Goal: Information Seeking & Learning: Learn about a topic

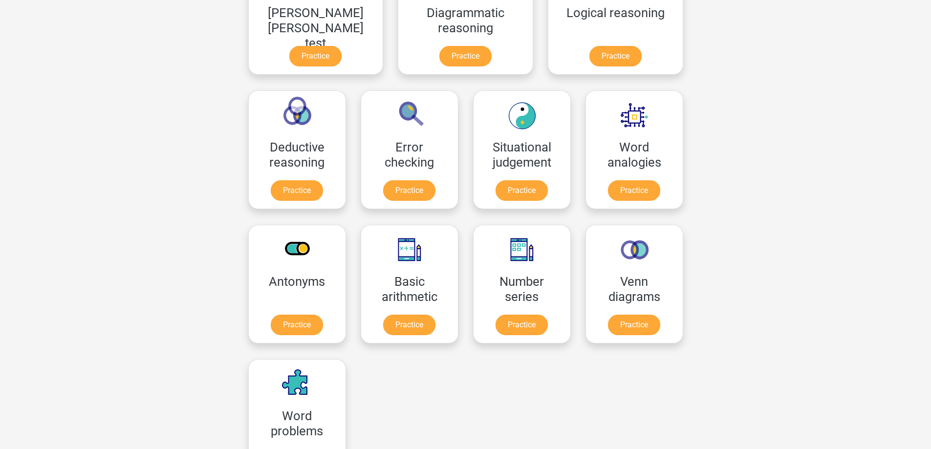
scroll to position [342, 0]
click at [494, 196] on link "Practice" at bounding box center [521, 192] width 55 height 22
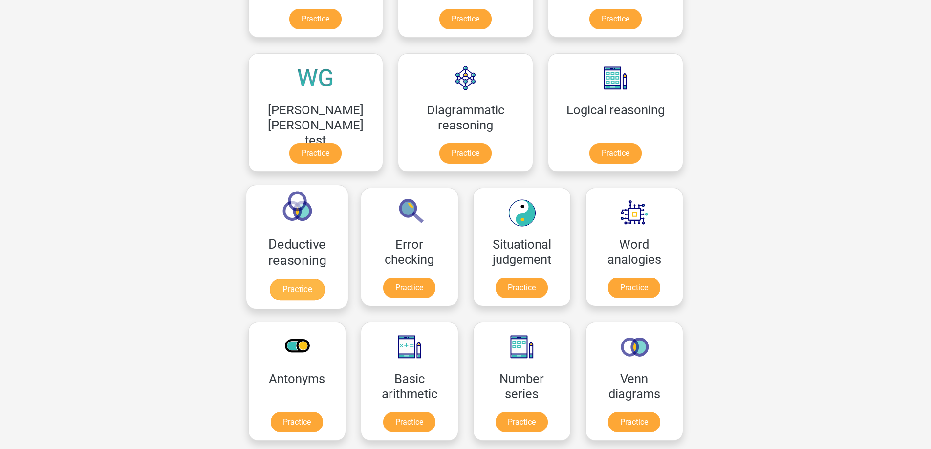
scroll to position [195, 0]
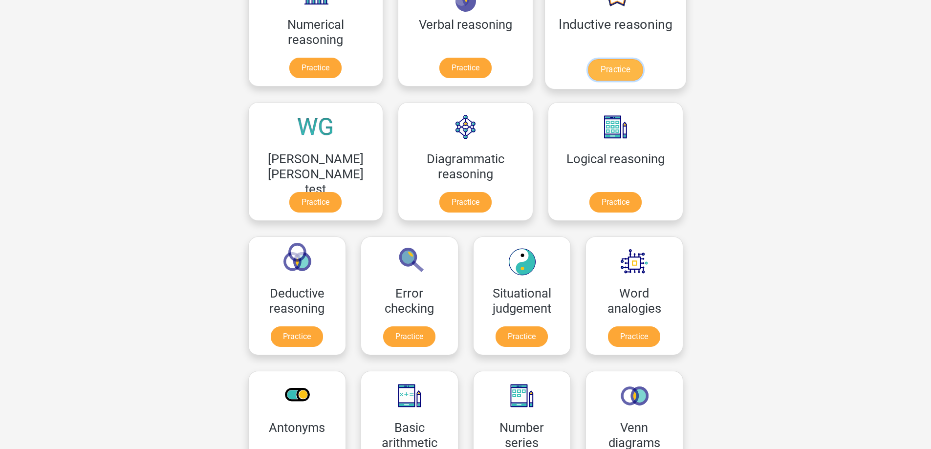
click at [588, 67] on link "Practice" at bounding box center [615, 70] width 55 height 22
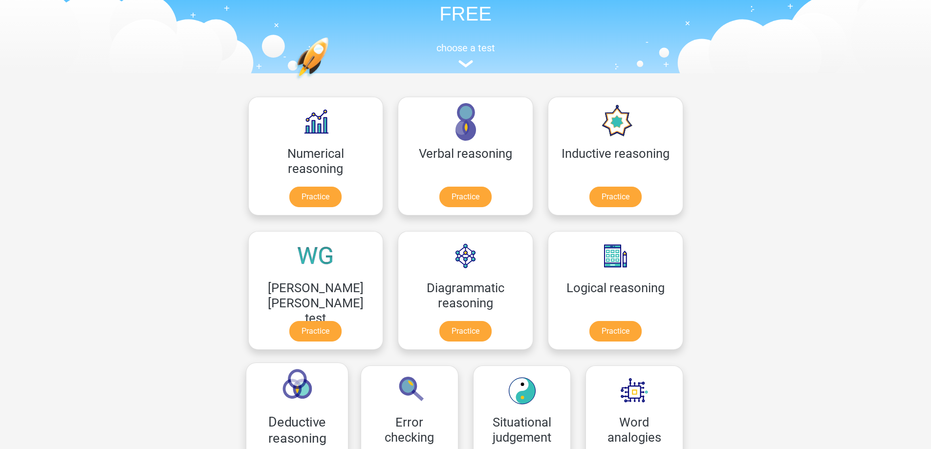
scroll to position [98, 0]
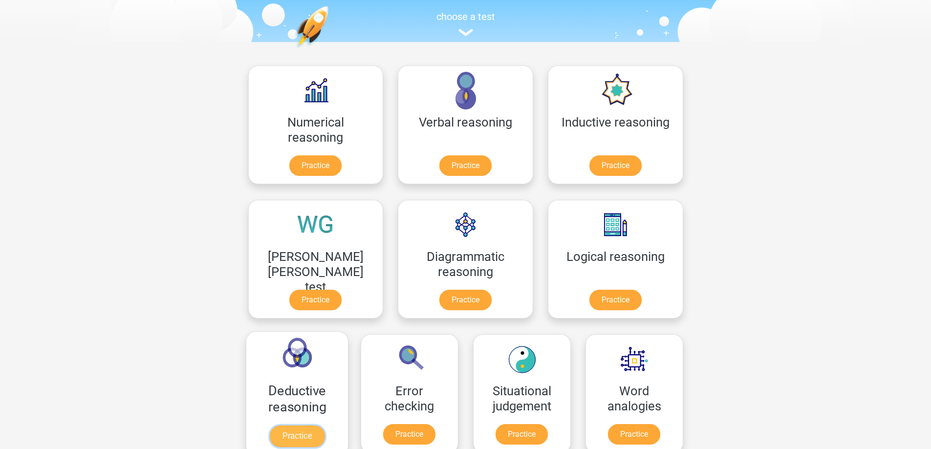
click at [324, 426] on link "Practice" at bounding box center [296, 437] width 55 height 22
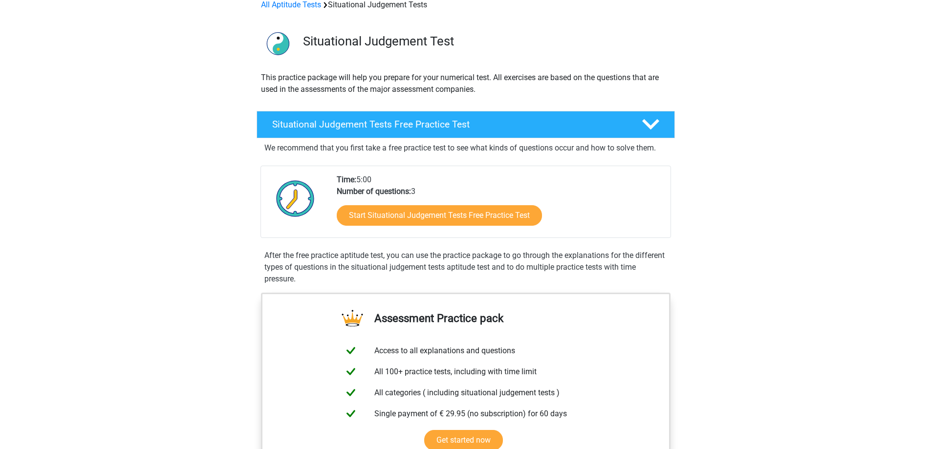
scroll to position [98, 0]
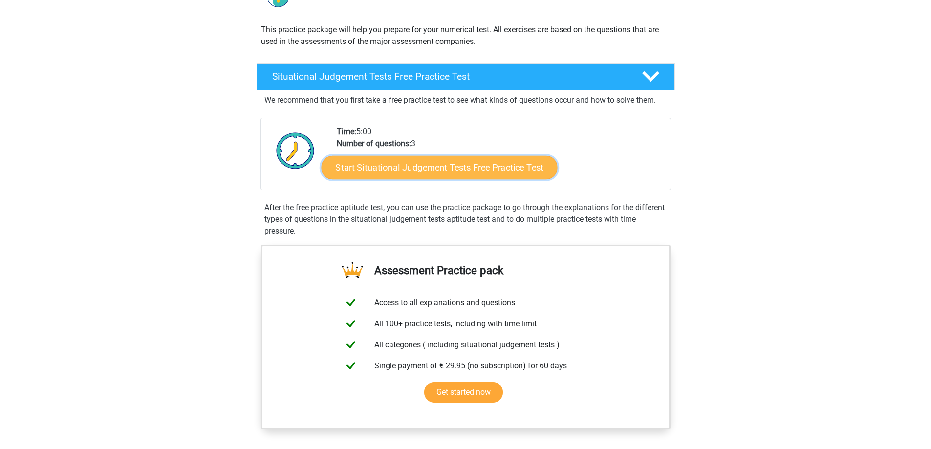
click at [465, 167] on link "Start Situational Judgement Tests Free Practice Test" at bounding box center [439, 167] width 236 height 23
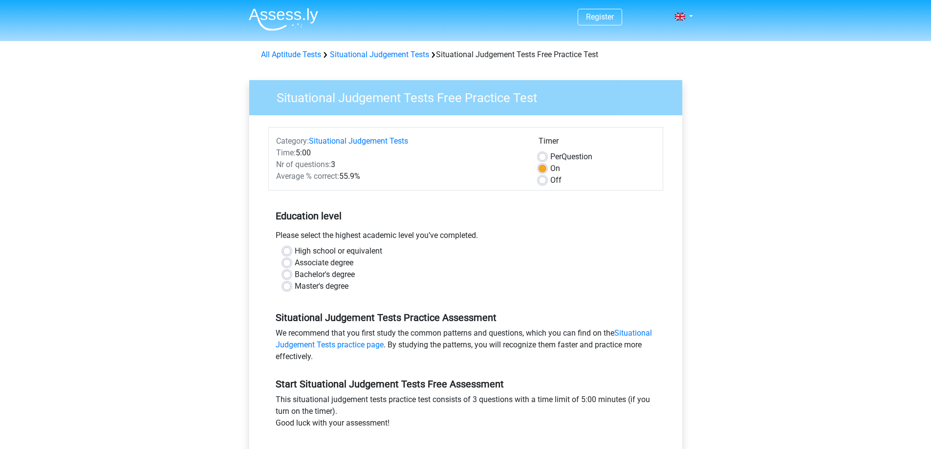
click at [295, 252] on label "High school or equivalent" at bounding box center [338, 251] width 87 height 12
click at [291, 252] on input "High school or equivalent" at bounding box center [287, 250] width 8 height 10
radio input "true"
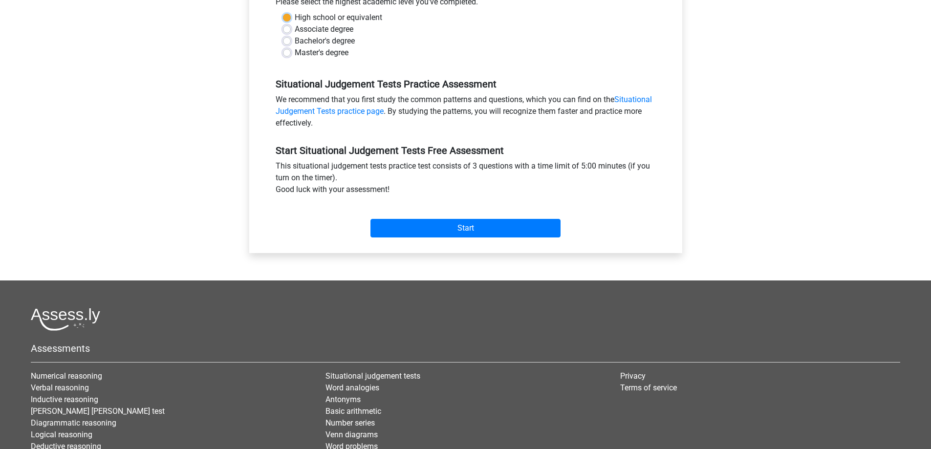
scroll to position [244, 0]
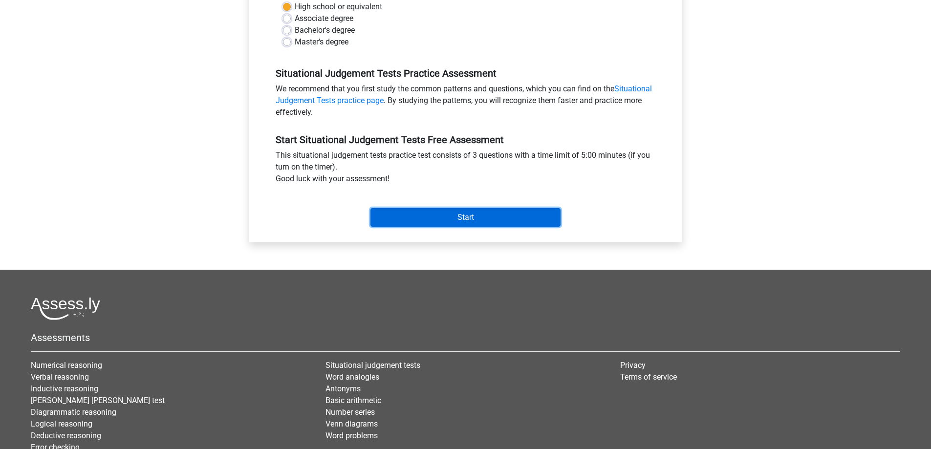
click at [430, 221] on input "Start" at bounding box center [465, 217] width 190 height 19
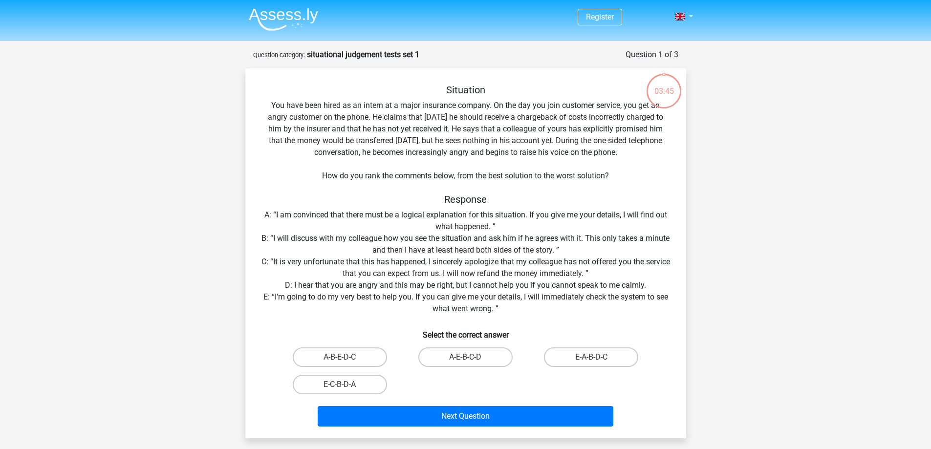
click at [596, 358] on input "E-A-B-D-C" at bounding box center [594, 360] width 6 height 6
radio input "true"
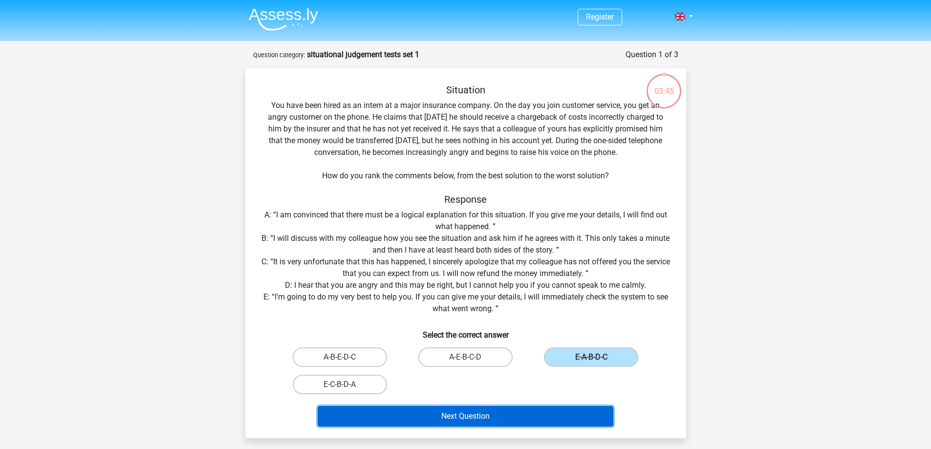
click at [545, 420] on button "Next Question" at bounding box center [466, 416] width 296 height 21
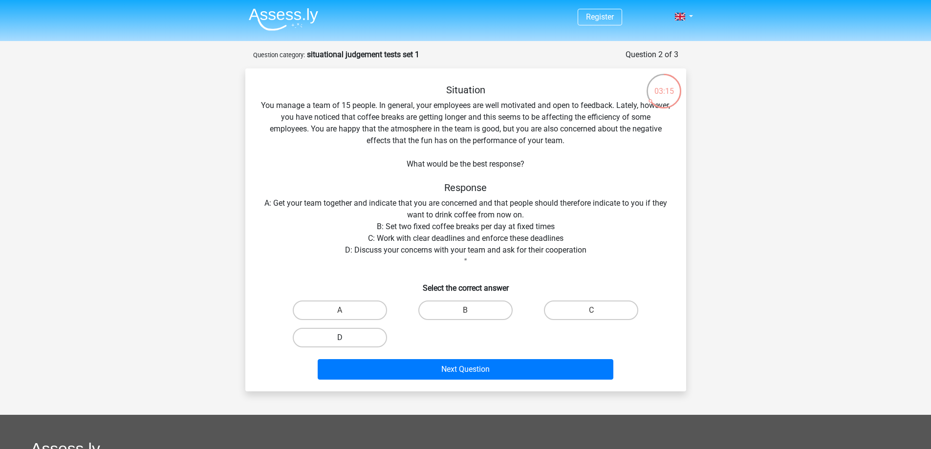
click at [341, 335] on label "D" at bounding box center [340, 338] width 94 height 20
click at [341, 338] on input "D" at bounding box center [343, 341] width 6 height 6
radio input "true"
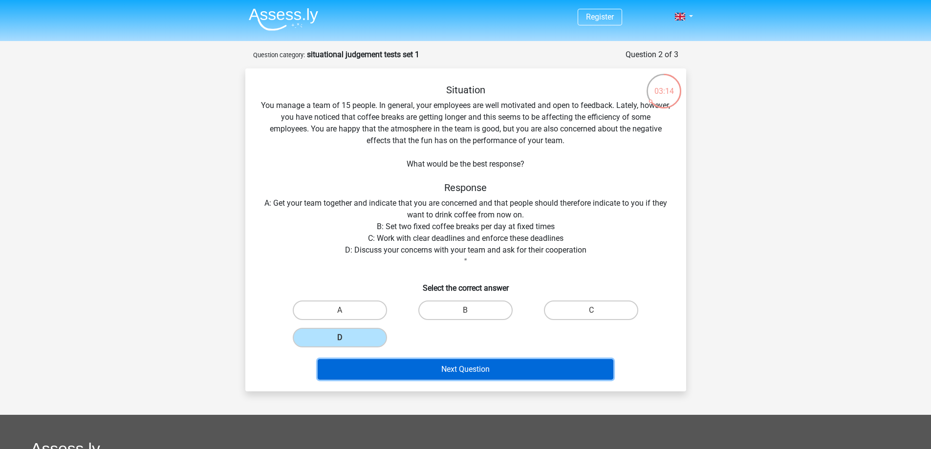
click at [433, 366] on button "Next Question" at bounding box center [466, 369] width 296 height 21
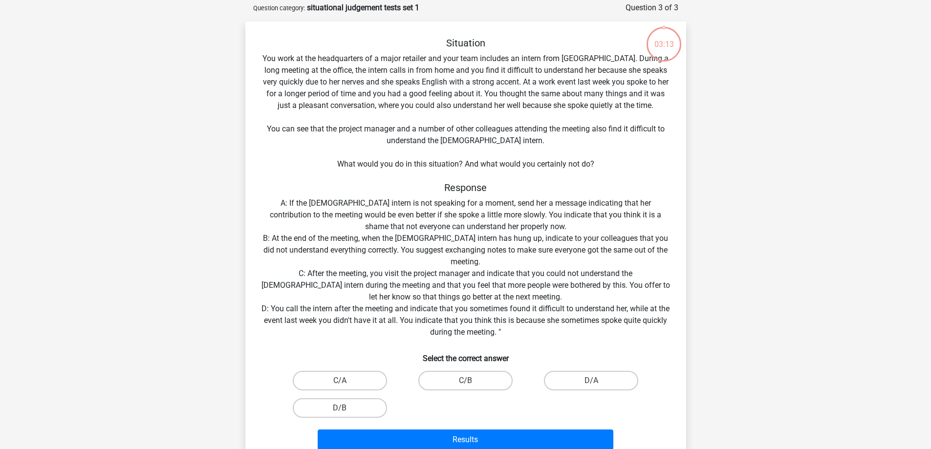
scroll to position [49, 0]
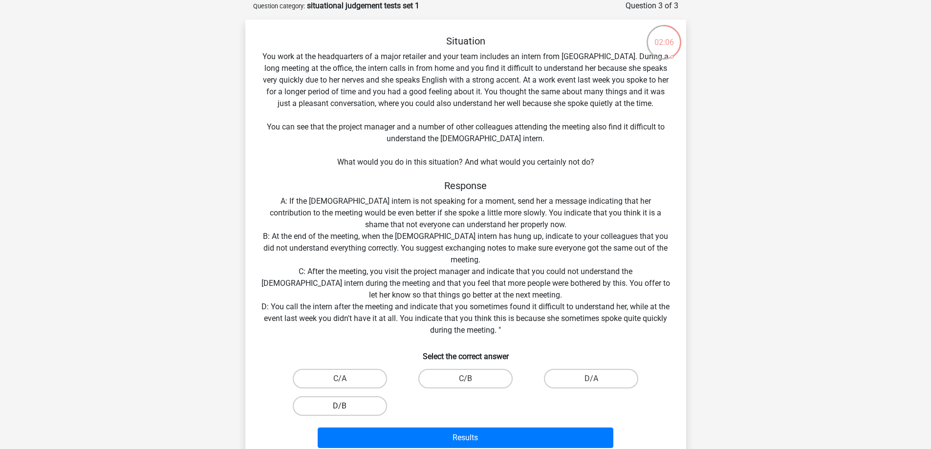
click at [334, 408] on label "D/B" at bounding box center [340, 406] width 94 height 20
click at [340, 408] on input "D/B" at bounding box center [343, 409] width 6 height 6
radio input "true"
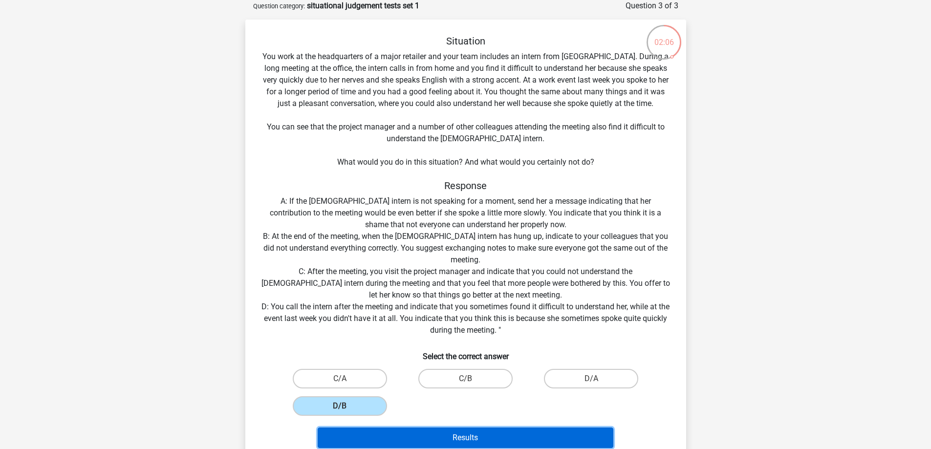
click at [427, 436] on button "Results" at bounding box center [466, 438] width 296 height 21
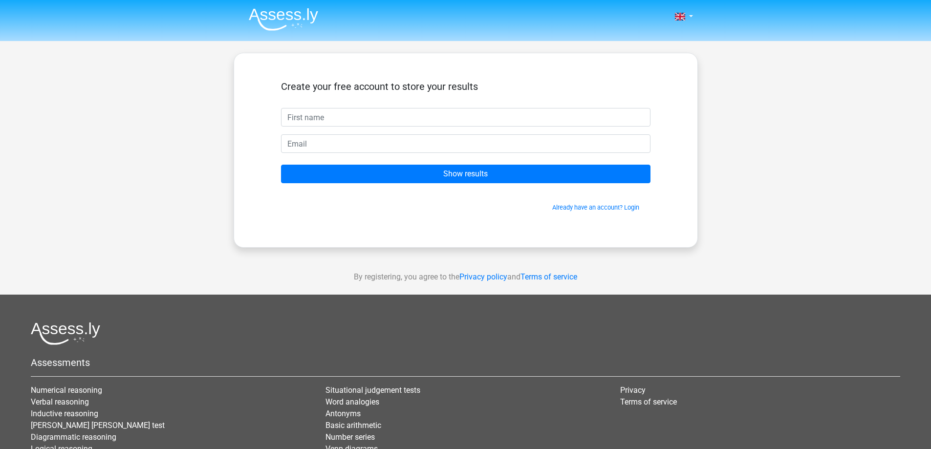
click at [350, 109] on input "text" at bounding box center [465, 117] width 369 height 19
type input "[PERSON_NAME]"
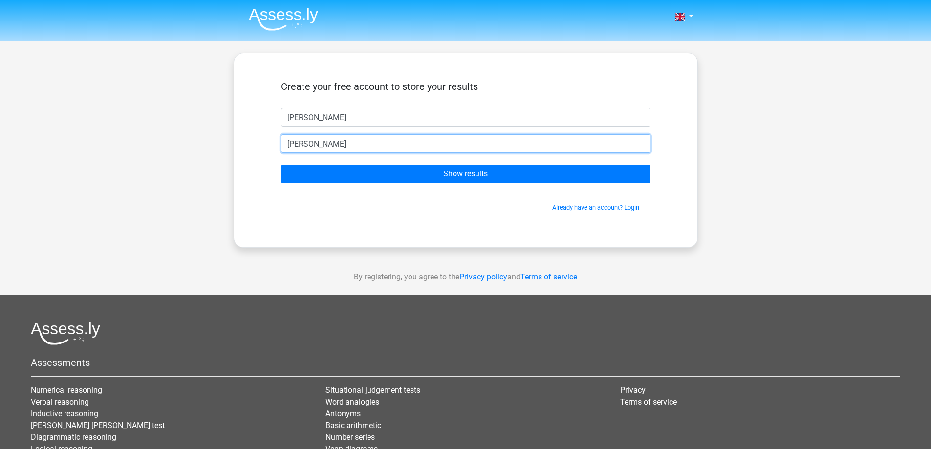
type input "J"
type input "[EMAIL_ADDRESS][DOMAIN_NAME]"
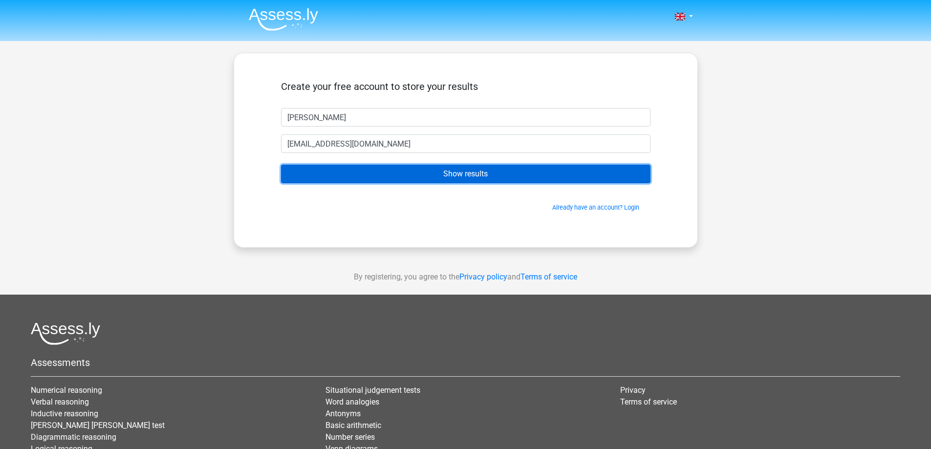
click at [378, 179] on input "Show results" at bounding box center [465, 174] width 369 height 19
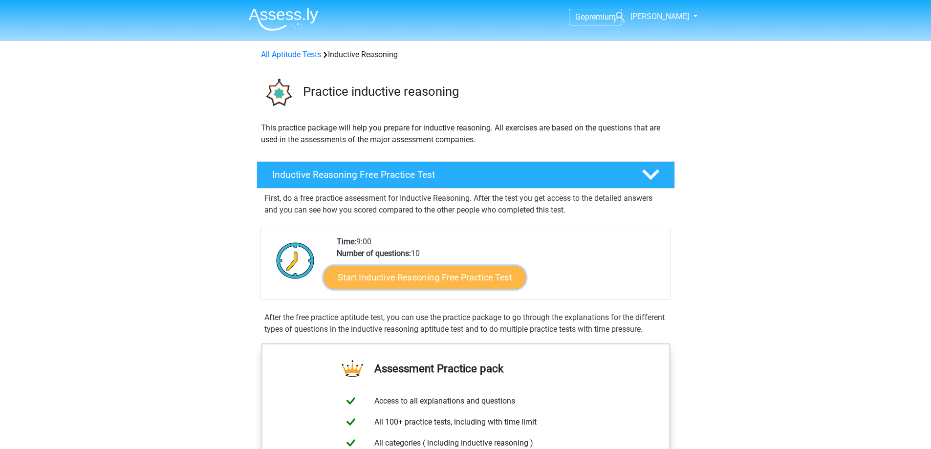
click at [433, 271] on link "Start Inductive Reasoning Free Practice Test" at bounding box center [424, 276] width 202 height 23
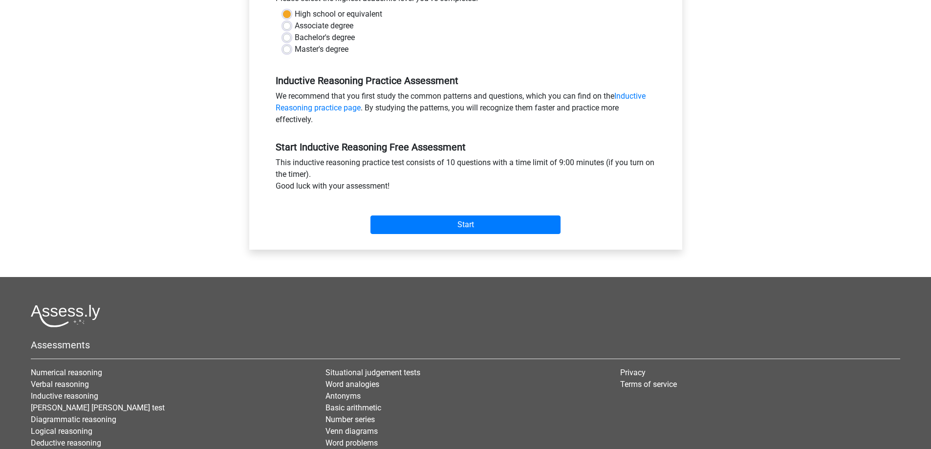
scroll to position [323, 0]
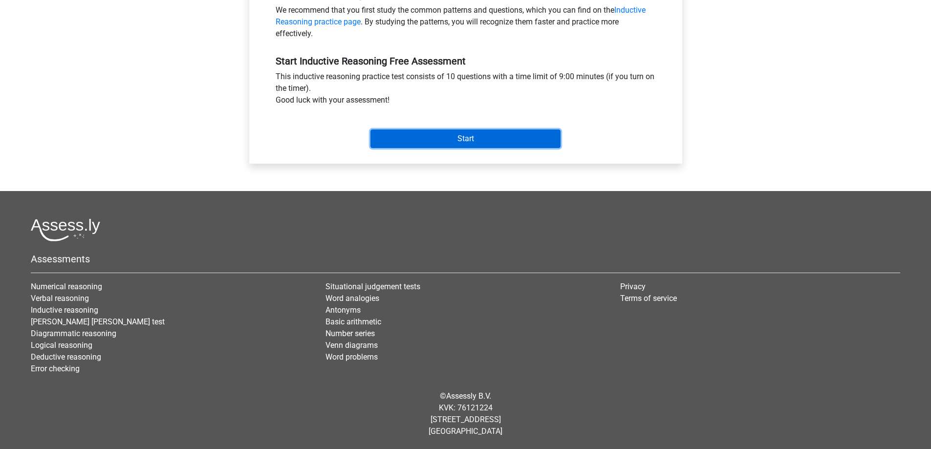
click at [463, 131] on input "Start" at bounding box center [465, 138] width 190 height 19
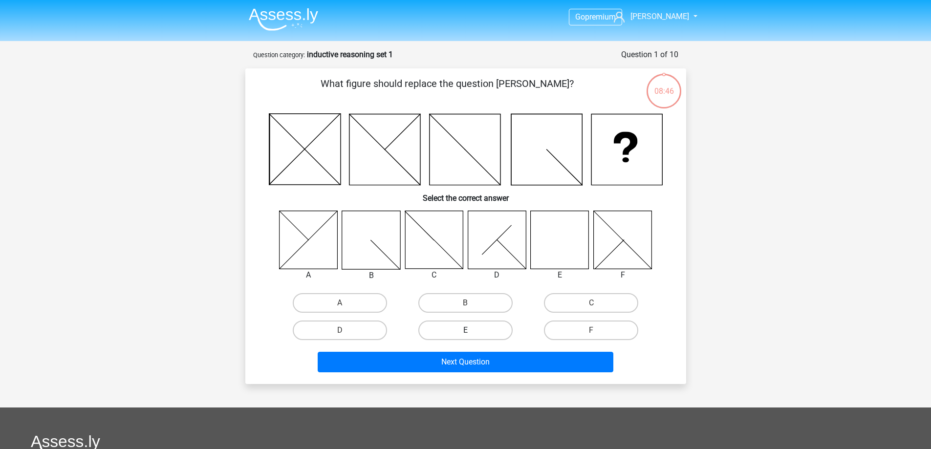
click at [502, 333] on label "E" at bounding box center [465, 331] width 94 height 20
click at [472, 333] on input "E" at bounding box center [468, 333] width 6 height 6
radio input "true"
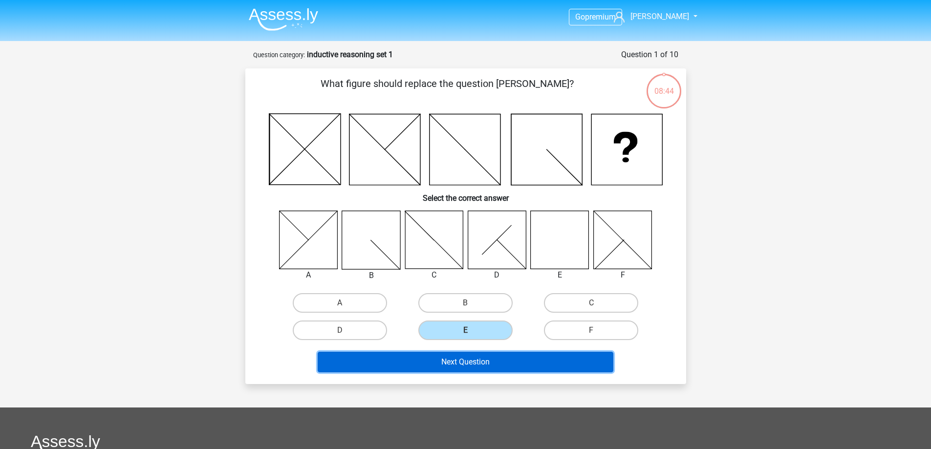
click at [497, 372] on button "Next Question" at bounding box center [466, 362] width 296 height 21
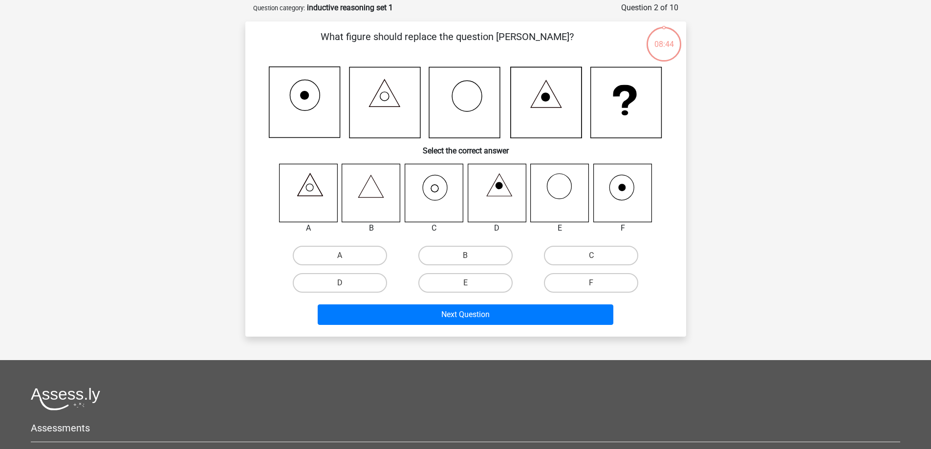
scroll to position [49, 0]
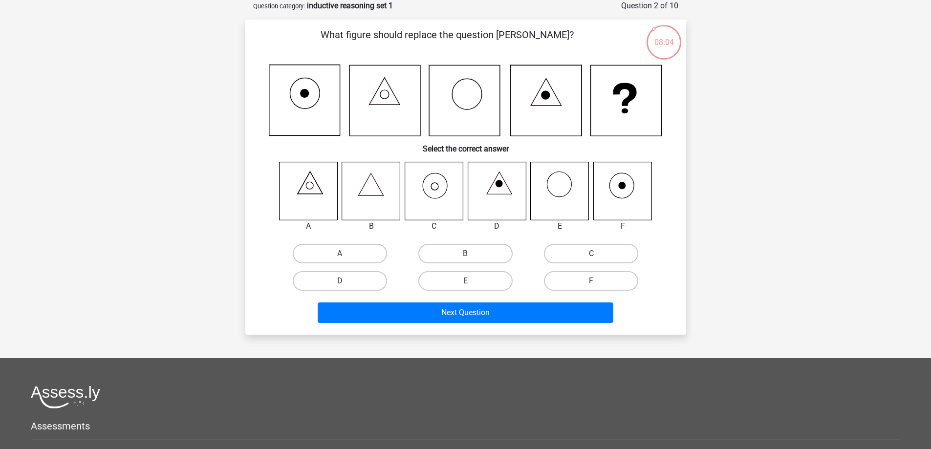
click at [587, 255] on label "C" at bounding box center [591, 254] width 94 height 20
click at [591, 255] on input "C" at bounding box center [594, 257] width 6 height 6
radio input "true"
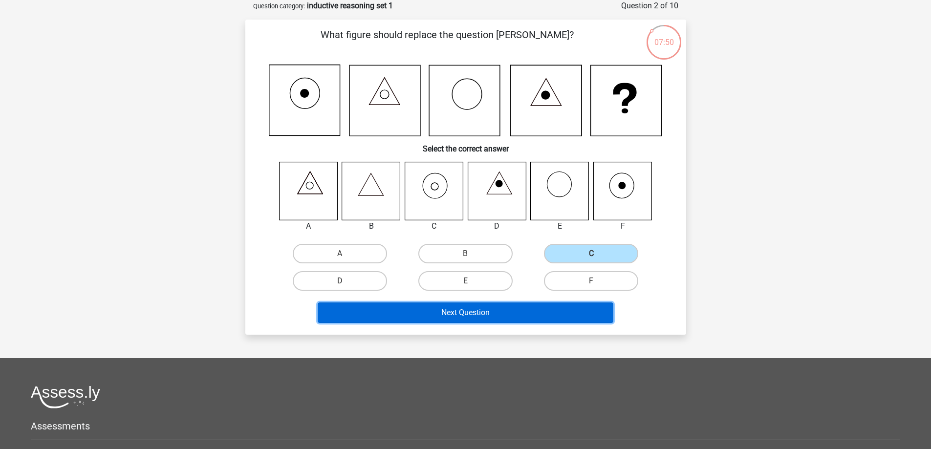
click at [536, 318] on button "Next Question" at bounding box center [466, 312] width 296 height 21
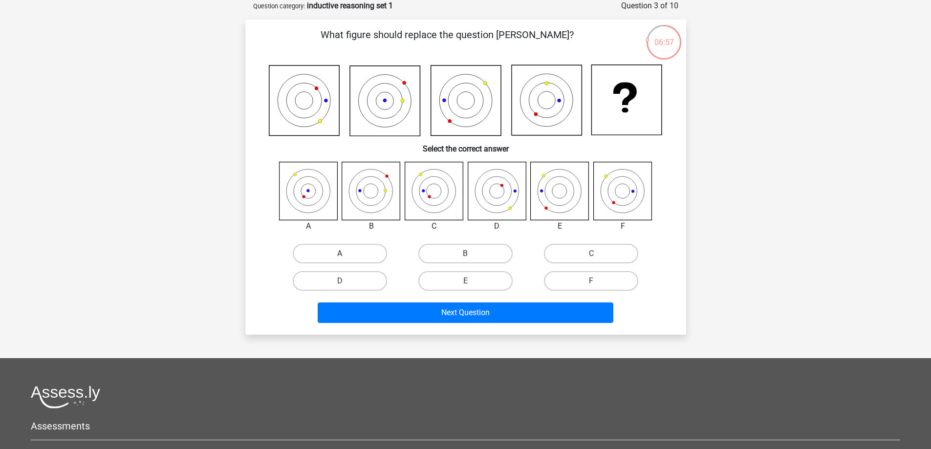
click at [355, 248] on label "A" at bounding box center [340, 254] width 94 height 20
click at [346, 254] on input "A" at bounding box center [343, 257] width 6 height 6
radio input "true"
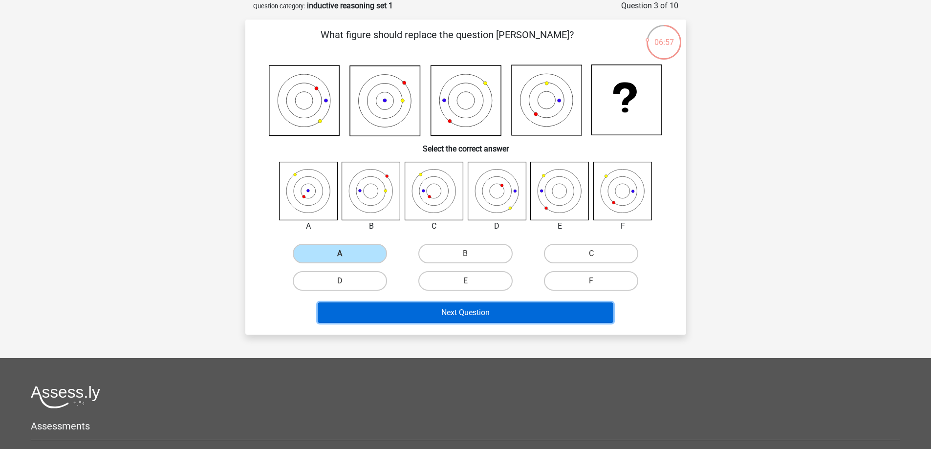
click at [458, 312] on button "Next Question" at bounding box center [466, 312] width 296 height 21
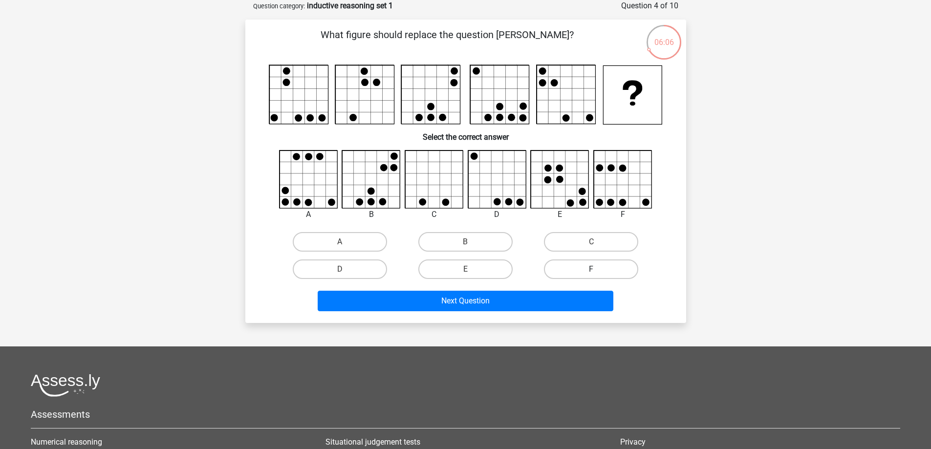
click at [573, 275] on label "F" at bounding box center [591, 269] width 94 height 20
click at [591, 275] on input "F" at bounding box center [594, 272] width 6 height 6
radio input "true"
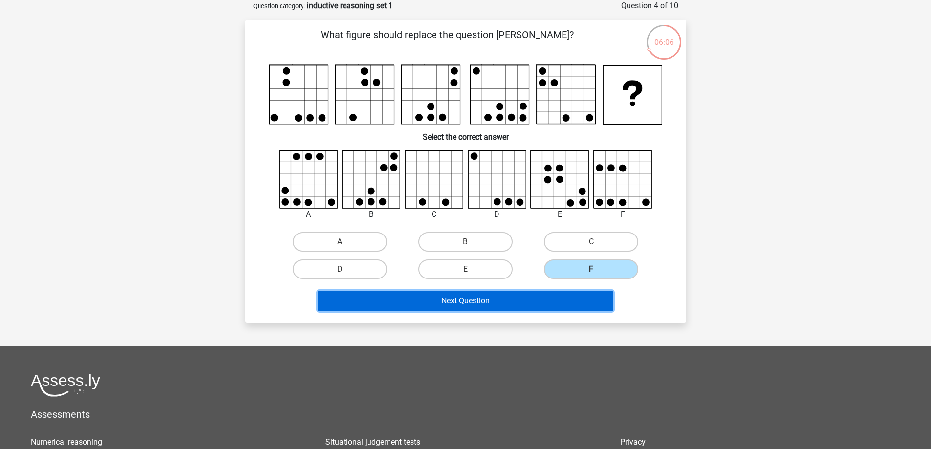
click at [542, 300] on button "Next Question" at bounding box center [466, 301] width 296 height 21
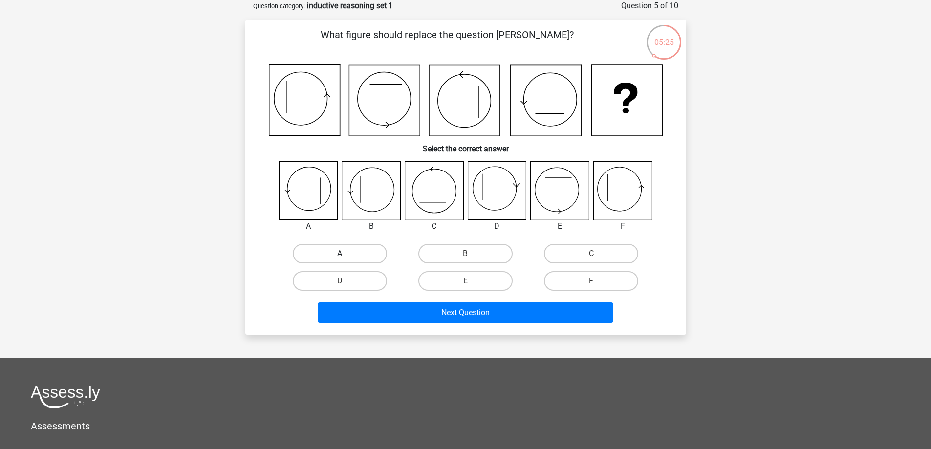
click at [348, 250] on label "A" at bounding box center [340, 254] width 94 height 20
click at [346, 254] on input "A" at bounding box center [343, 257] width 6 height 6
radio input "true"
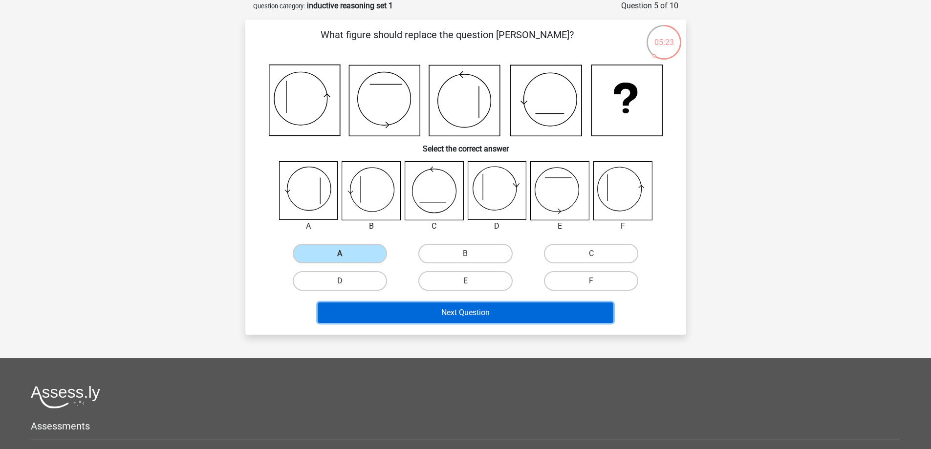
click at [481, 313] on button "Next Question" at bounding box center [466, 312] width 296 height 21
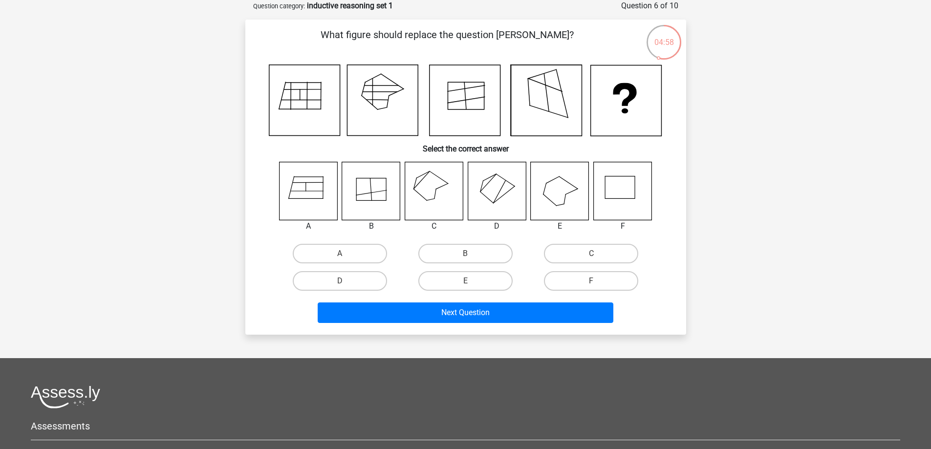
click at [350, 290] on label "D" at bounding box center [340, 281] width 94 height 20
click at [346, 287] on input "D" at bounding box center [343, 284] width 6 height 6
radio input "true"
click at [393, 326] on div "Next Question" at bounding box center [465, 314] width 377 height 24
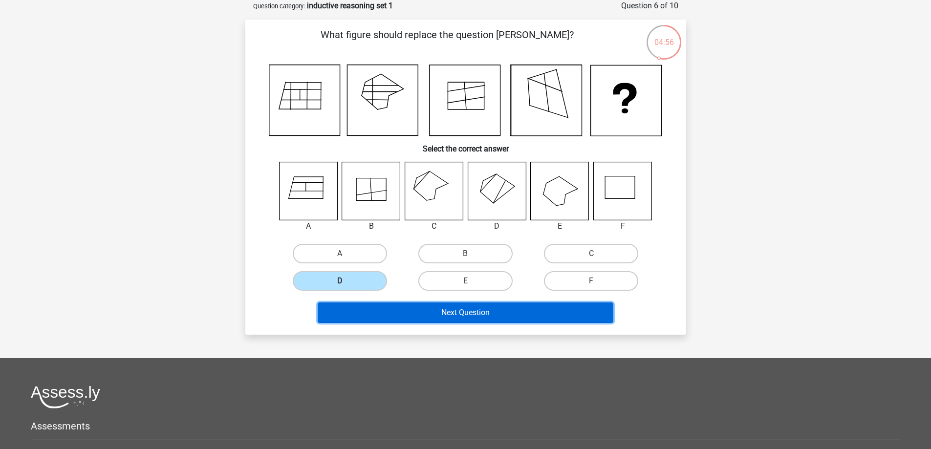
click at [371, 308] on button "Next Question" at bounding box center [466, 312] width 296 height 21
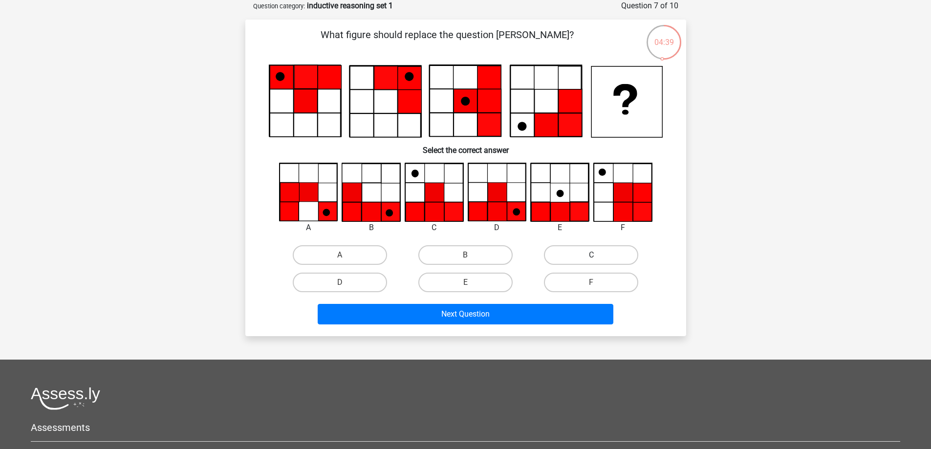
click at [635, 255] on label "C" at bounding box center [591, 255] width 94 height 20
click at [598, 255] on input "C" at bounding box center [594, 258] width 6 height 6
radio input "true"
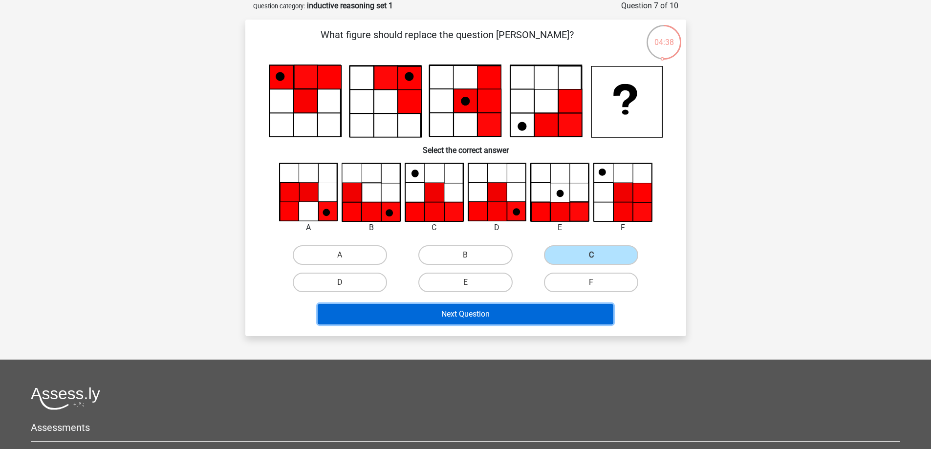
click at [582, 307] on button "Next Question" at bounding box center [466, 314] width 296 height 21
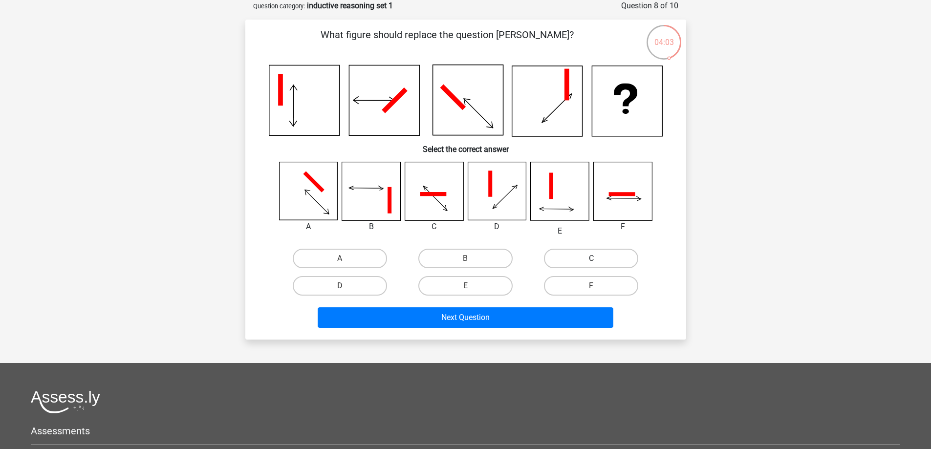
click at [573, 262] on label "C" at bounding box center [591, 259] width 94 height 20
click at [591, 262] on input "C" at bounding box center [594, 261] width 6 height 6
radio input "true"
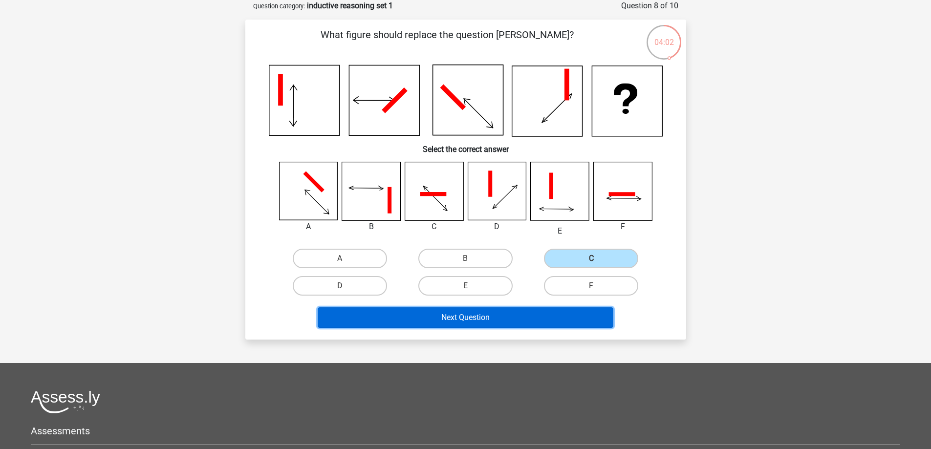
click at [462, 317] on button "Next Question" at bounding box center [466, 317] width 296 height 21
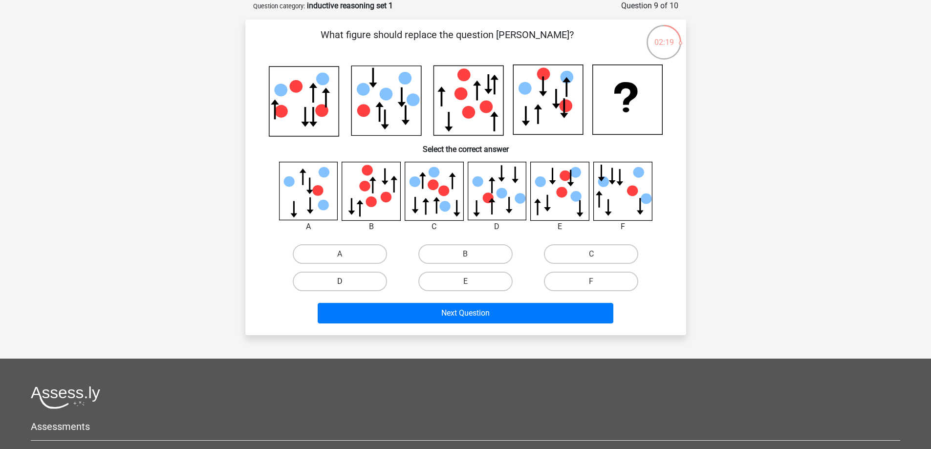
click at [361, 272] on label "D" at bounding box center [340, 282] width 94 height 20
click at [346, 281] on input "D" at bounding box center [343, 284] width 6 height 6
radio input "true"
click at [435, 300] on div "Next Question" at bounding box center [465, 311] width 409 height 32
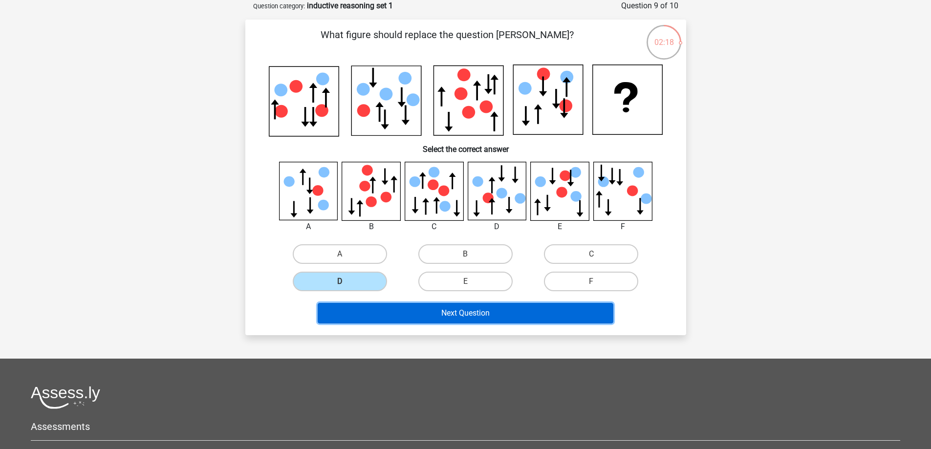
click at [438, 312] on button "Next Question" at bounding box center [466, 313] width 296 height 21
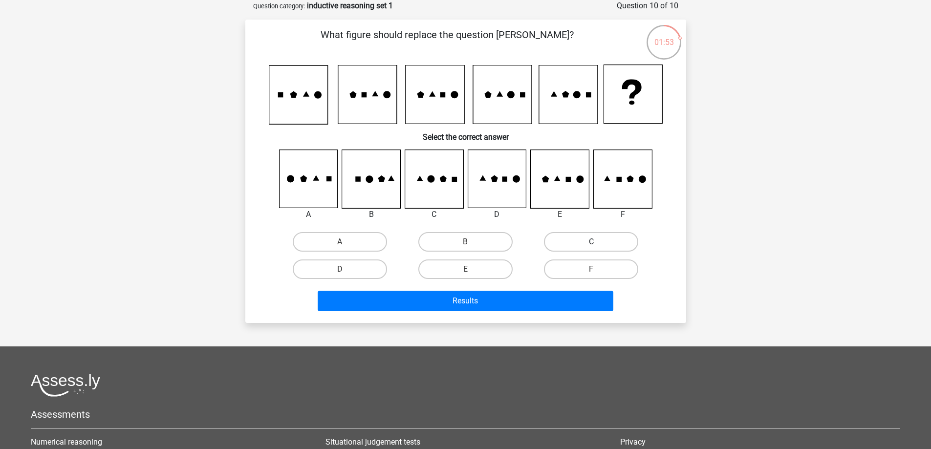
click at [587, 244] on label "C" at bounding box center [591, 242] width 94 height 20
click at [591, 244] on input "C" at bounding box center [594, 245] width 6 height 6
radio input "true"
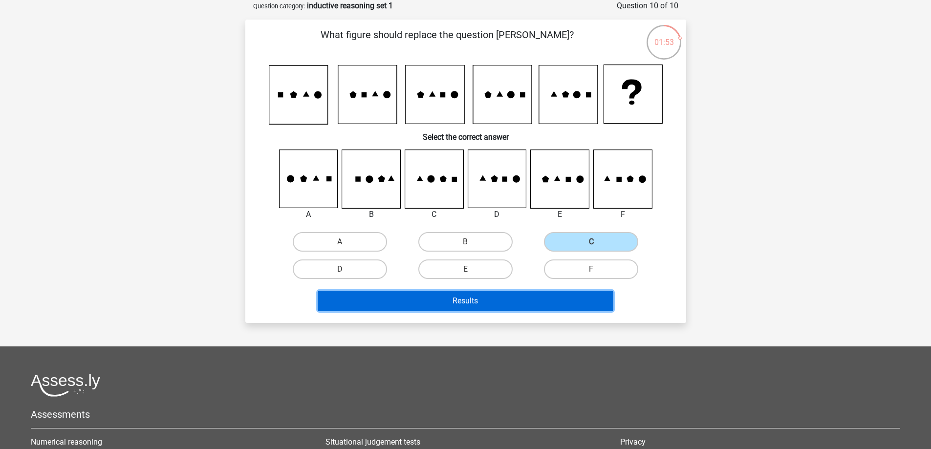
click at [581, 302] on button "Results" at bounding box center [466, 301] width 296 height 21
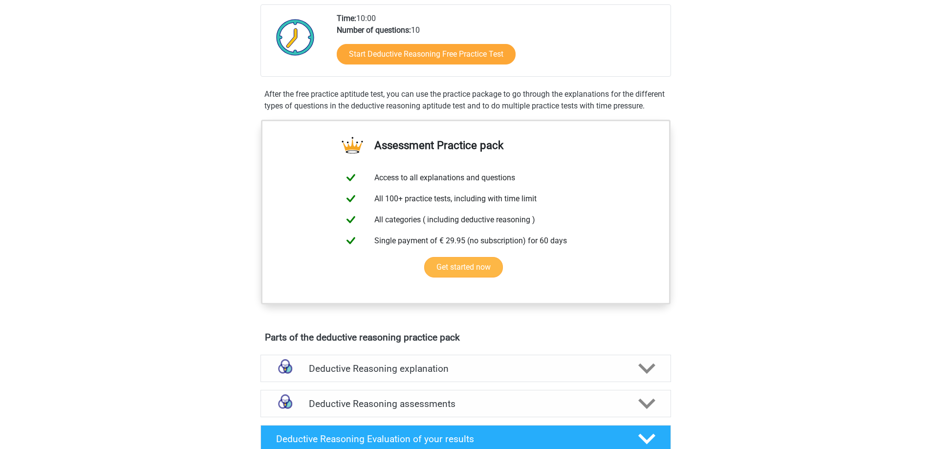
scroll to position [293, 0]
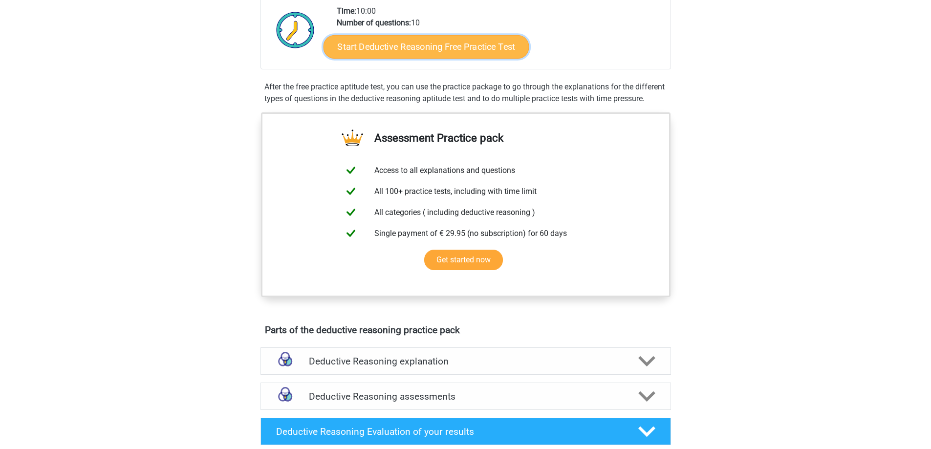
click at [426, 51] on link "Start Deductive Reasoning Free Practice Test" at bounding box center [426, 46] width 206 height 23
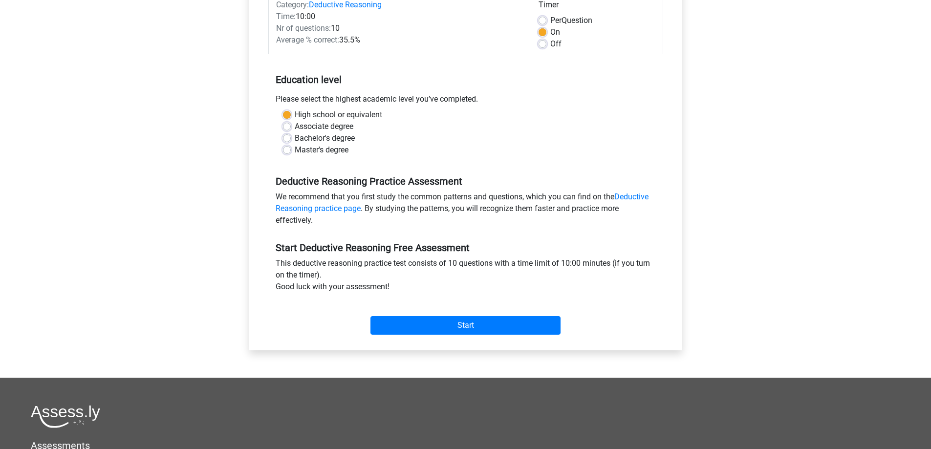
scroll to position [323, 0]
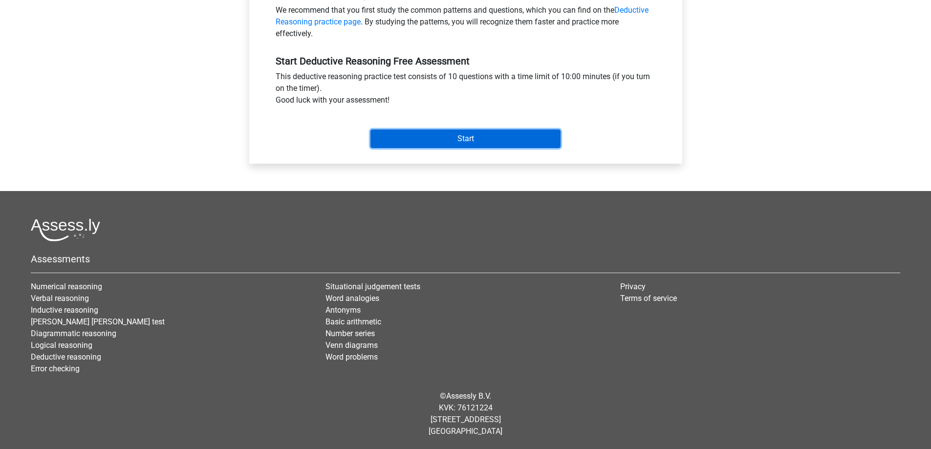
click at [436, 135] on input "Start" at bounding box center [465, 138] width 190 height 19
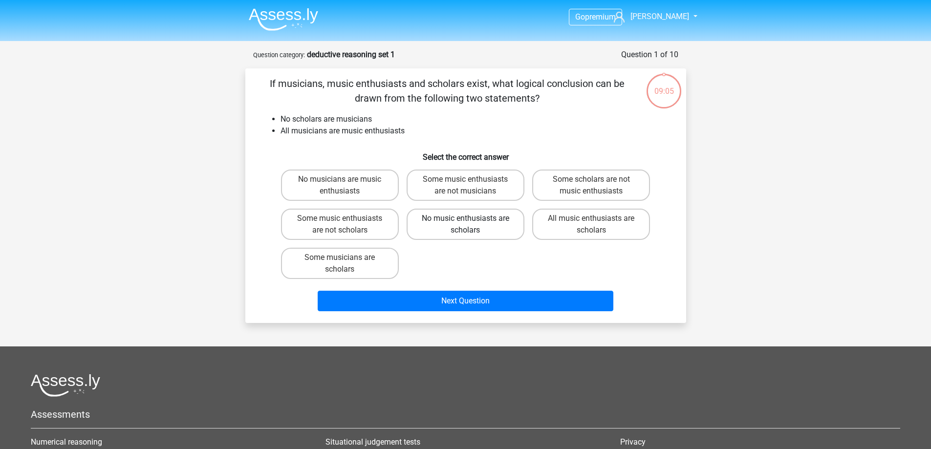
click at [418, 218] on label "No music enthusiasts are scholars" at bounding box center [466, 224] width 118 height 31
click at [465, 218] on input "No music enthusiasts are scholars" at bounding box center [468, 221] width 6 height 6
radio input "true"
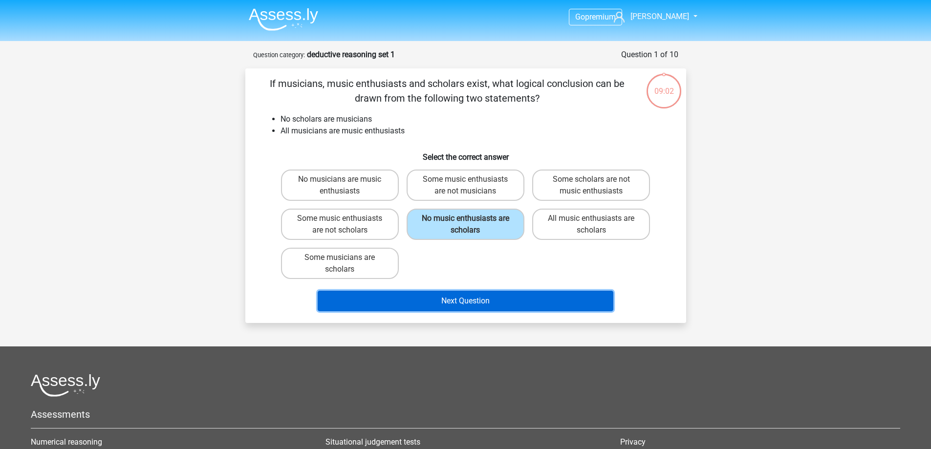
click at [435, 304] on button "Next Question" at bounding box center [466, 301] width 296 height 21
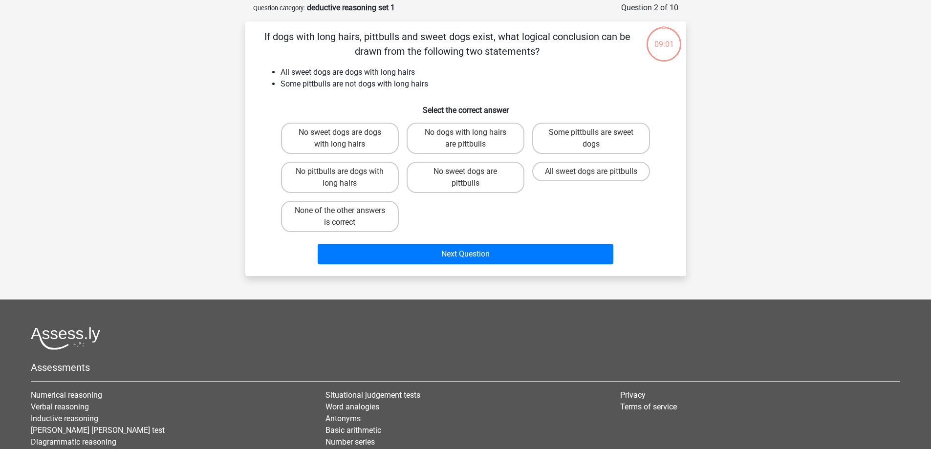
scroll to position [49, 0]
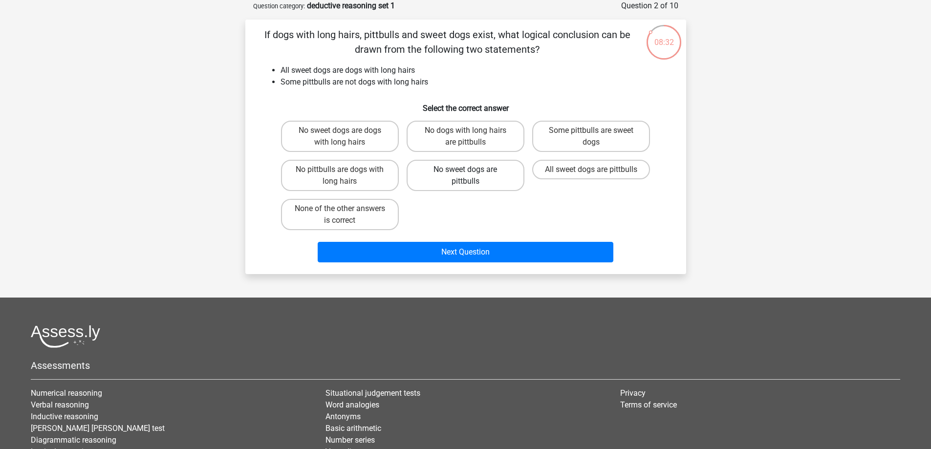
click at [481, 182] on label "No sweet dogs are pittbulls" at bounding box center [466, 175] width 118 height 31
click at [472, 176] on input "No sweet dogs are pittbulls" at bounding box center [468, 173] width 6 height 6
radio input "true"
click at [778, 163] on div "Go premium Alfred [EMAIL_ADDRESS][DOMAIN_NAME]" at bounding box center [465, 253] width 931 height 604
click at [559, 141] on label "Some pittbulls are sweet dogs" at bounding box center [591, 136] width 118 height 31
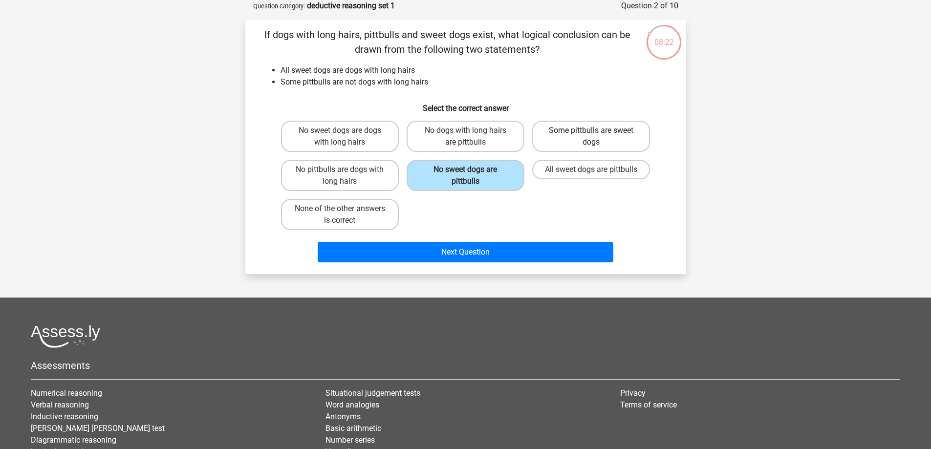
click at [591, 137] on input "Some pittbulls are sweet dogs" at bounding box center [594, 133] width 6 height 6
radio input "true"
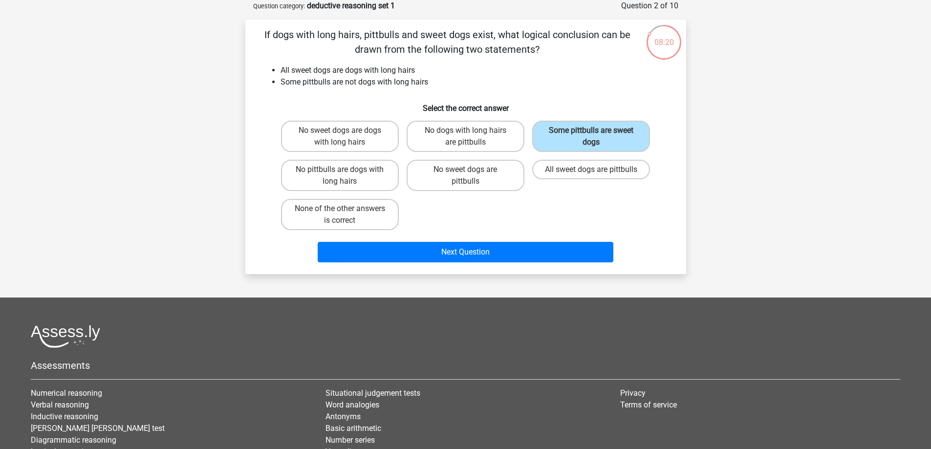
click at [451, 216] on div "No sweet dogs are dogs with long hairs No dogs with long hairs are pittbulls So…" at bounding box center [465, 175] width 377 height 117
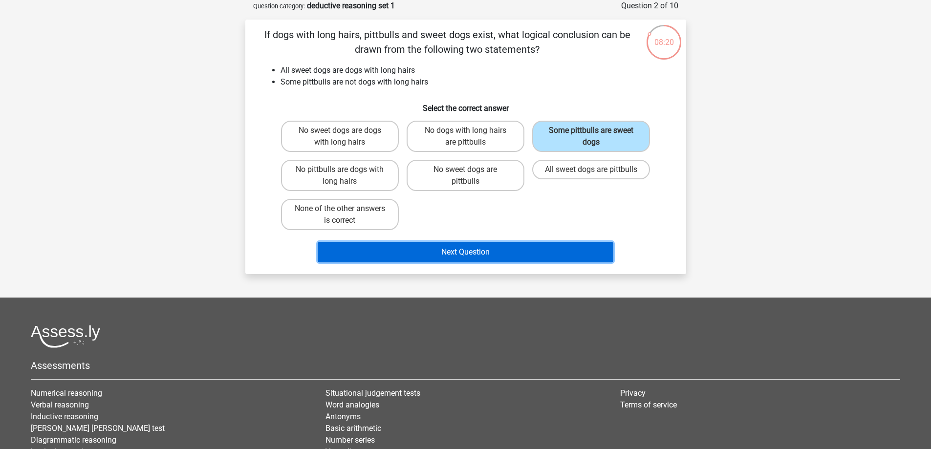
click at [474, 256] on button "Next Question" at bounding box center [466, 252] width 296 height 21
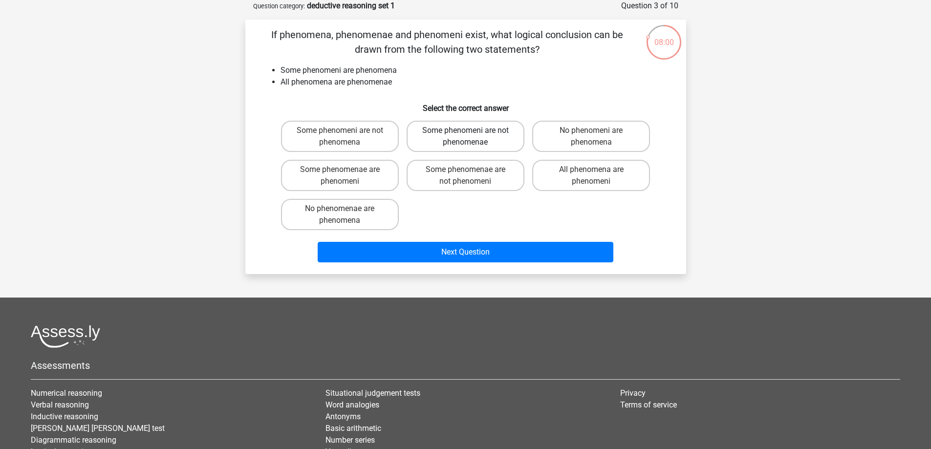
click at [457, 133] on label "Some phenomeni are not phenomenae" at bounding box center [466, 136] width 118 height 31
click at [465, 133] on input "Some phenomeni are not phenomenae" at bounding box center [468, 133] width 6 height 6
radio input "true"
click at [805, 143] on div "Go premium Alfred [EMAIL_ADDRESS][DOMAIN_NAME]" at bounding box center [465, 253] width 931 height 604
click at [325, 172] on label "Some phenomenae are phenomeni" at bounding box center [340, 175] width 118 height 31
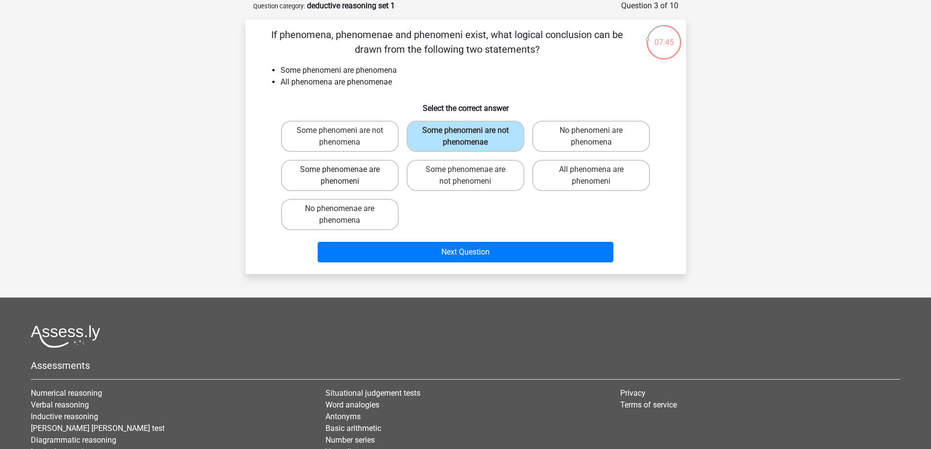
click at [340, 172] on input "Some phenomenae are phenomeni" at bounding box center [343, 173] width 6 height 6
radio input "true"
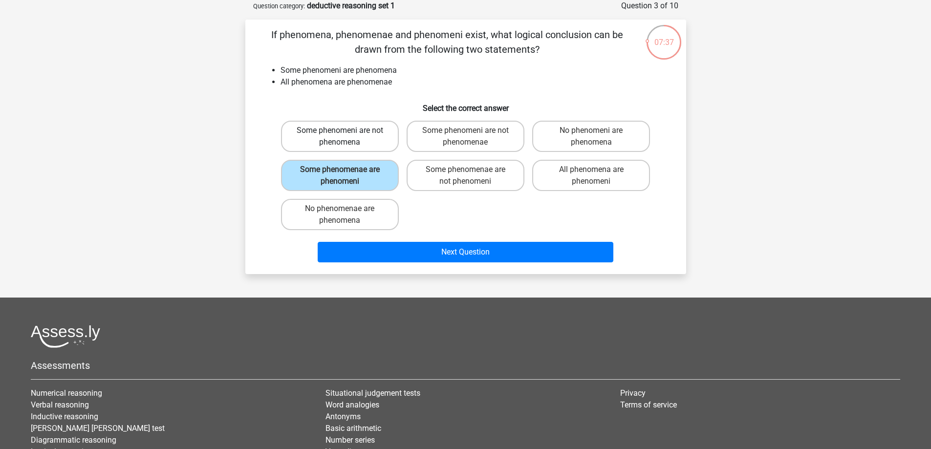
click at [308, 145] on label "Some phenomeni are not phenomena" at bounding box center [340, 136] width 118 height 31
click at [340, 137] on input "Some phenomeni are not phenomena" at bounding box center [343, 133] width 6 height 6
radio input "true"
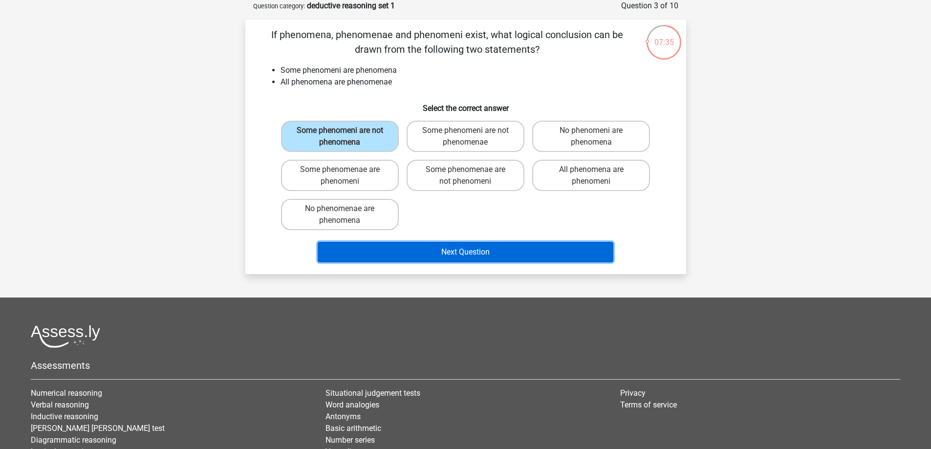
click at [394, 243] on button "Next Question" at bounding box center [466, 252] width 296 height 21
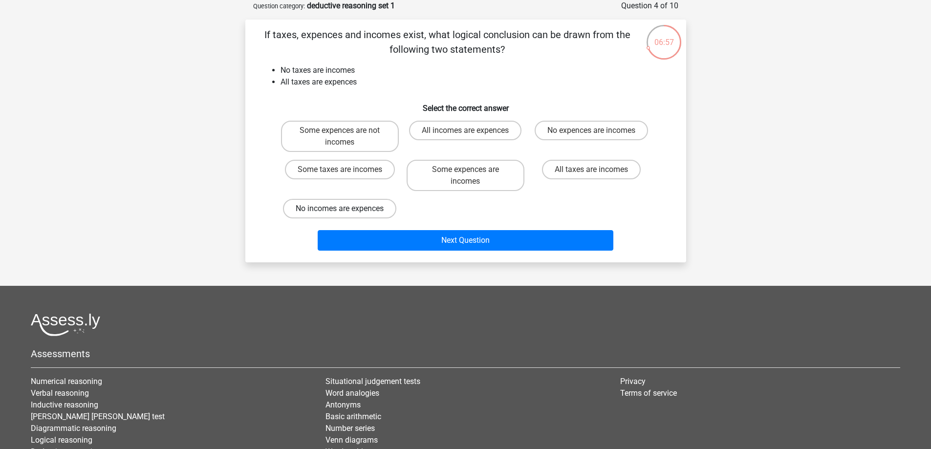
click at [285, 212] on label "No incomes are expences" at bounding box center [339, 209] width 113 height 20
click at [340, 212] on input "No incomes are expences" at bounding box center [343, 212] width 6 height 6
radio input "true"
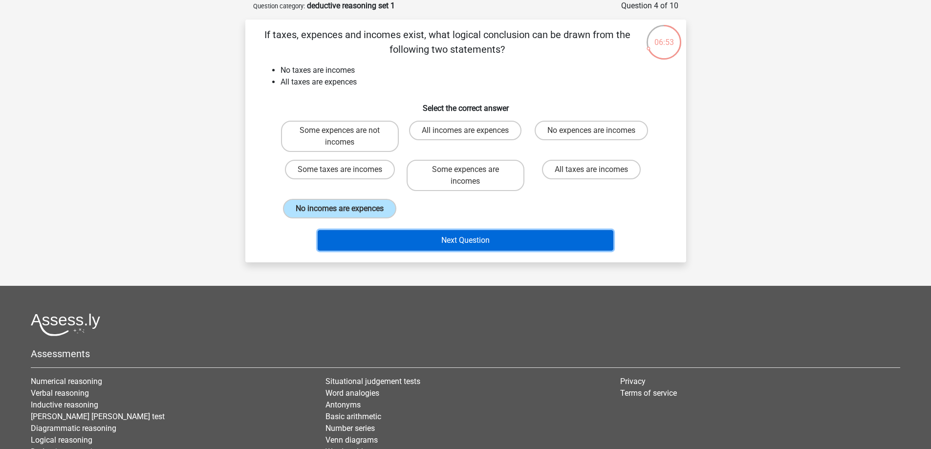
click at [372, 244] on button "Next Question" at bounding box center [466, 240] width 296 height 21
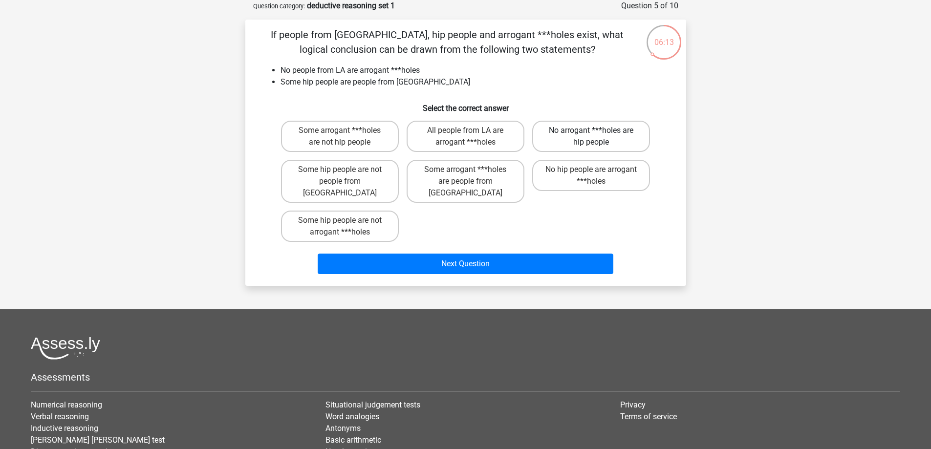
click at [557, 143] on label "No arrogant ***holes are hip people" at bounding box center [591, 136] width 118 height 31
click at [591, 137] on input "No arrogant ***holes are hip people" at bounding box center [594, 133] width 6 height 6
radio input "true"
click at [560, 56] on p "If people from [GEOGRAPHIC_DATA], hip people and arrogant ***holes exist, what …" at bounding box center [447, 41] width 373 height 29
click at [359, 217] on label "Some hip people are not arrogant ***holes" at bounding box center [340, 226] width 118 height 31
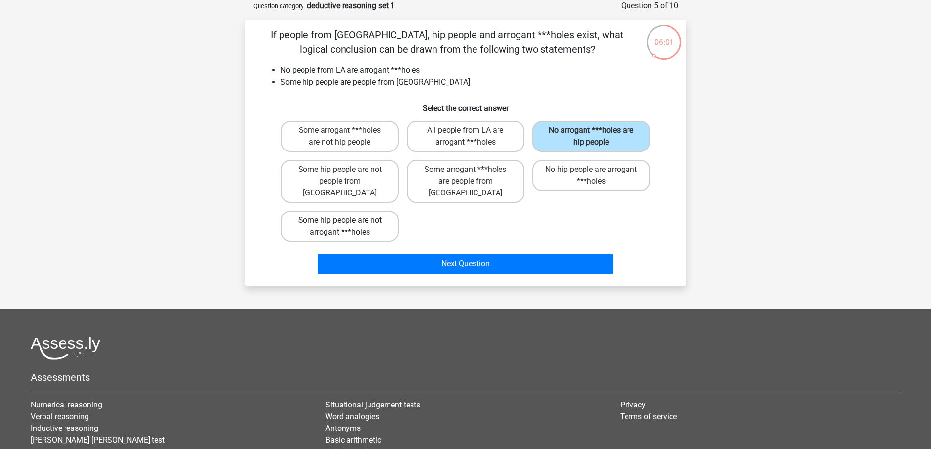
click at [346, 220] on input "Some hip people are not arrogant ***holes" at bounding box center [343, 223] width 6 height 6
radio input "true"
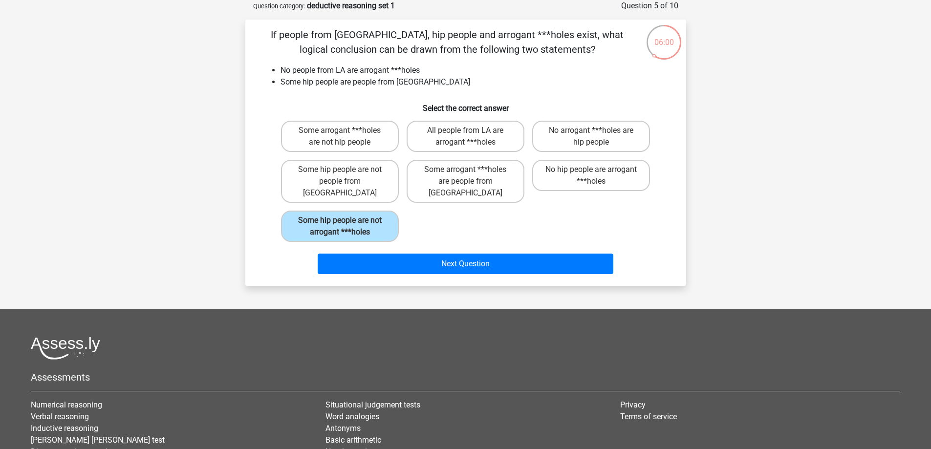
click at [422, 215] on div "Some arrogant ***holes are not hip people All people from LA are arrogant ***ho…" at bounding box center [465, 181] width 377 height 129
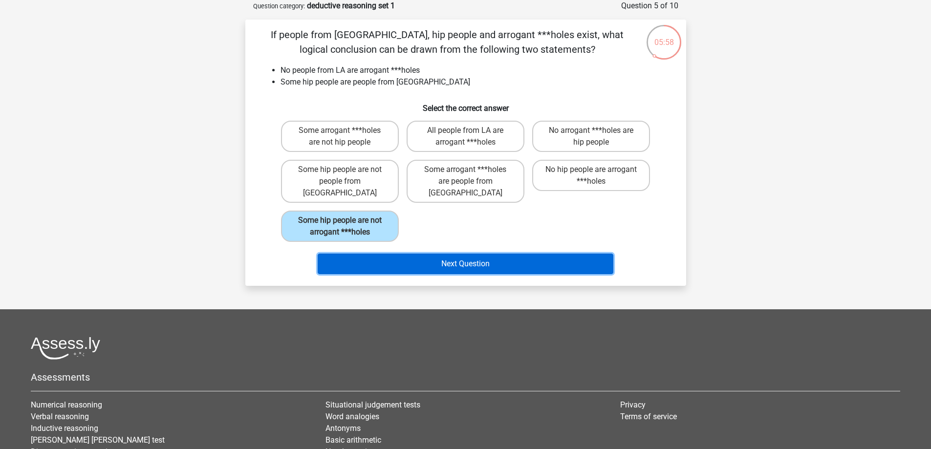
click at [415, 254] on button "Next Question" at bounding box center [466, 264] width 296 height 21
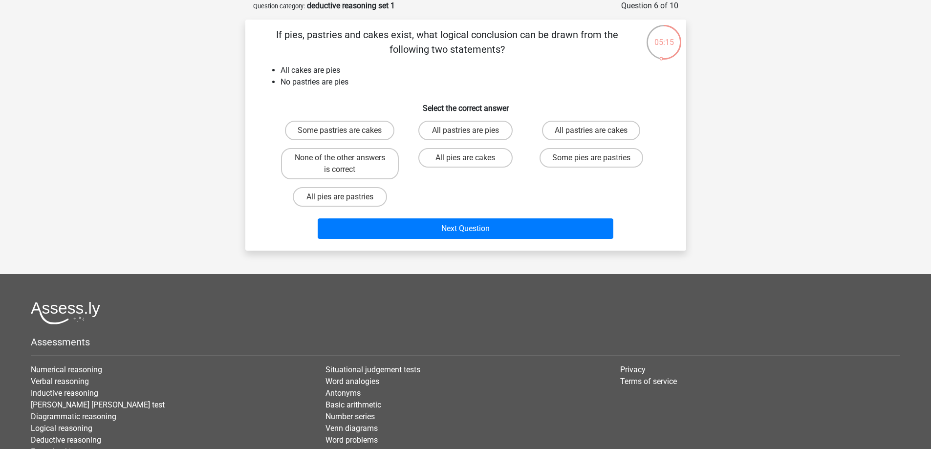
drag, startPoint x: 144, startPoint y: 155, endPoint x: 59, endPoint y: 108, distance: 97.1
click at [59, 108] on div "Go premium Alfred [EMAIL_ADDRESS][DOMAIN_NAME]" at bounding box center [465, 241] width 931 height 581
click at [369, 171] on label "None of the other answers is correct" at bounding box center [340, 163] width 118 height 31
click at [346, 164] on input "None of the other answers is correct" at bounding box center [343, 161] width 6 height 6
radio input "true"
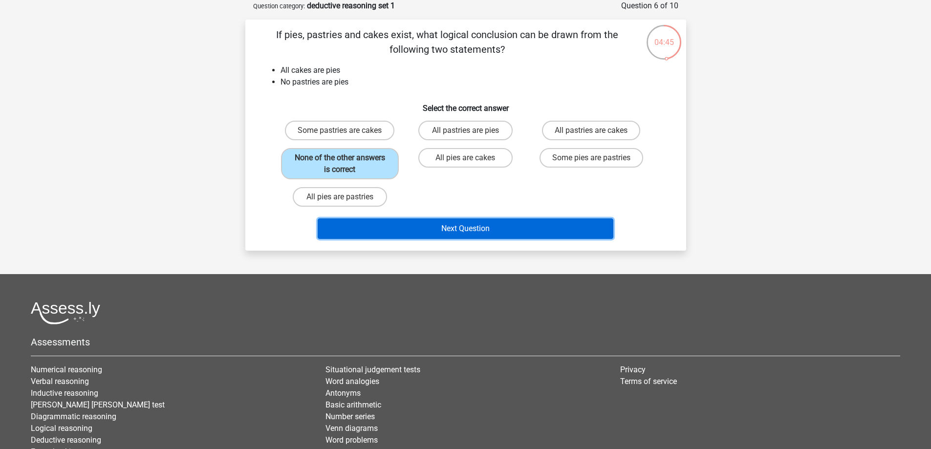
click at [437, 223] on button "Next Question" at bounding box center [466, 228] width 296 height 21
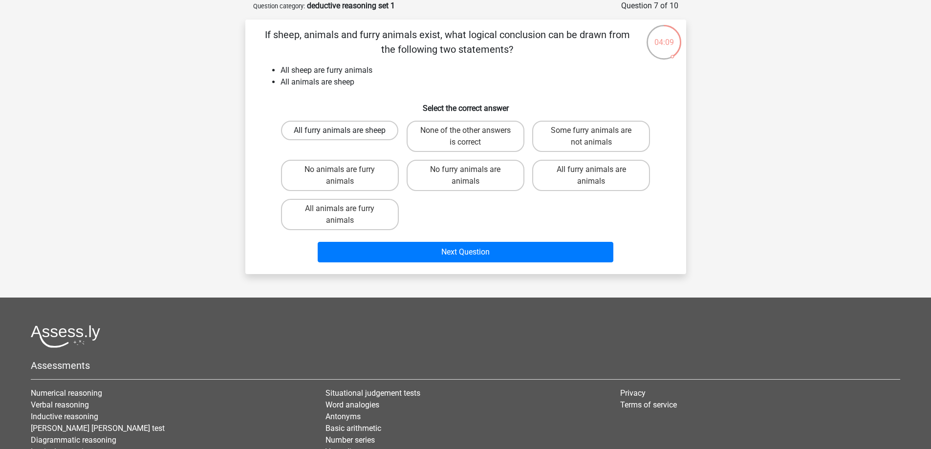
click at [323, 128] on label "All furry animals are sheep" at bounding box center [339, 131] width 117 height 20
click at [340, 130] on input "All furry animals are sheep" at bounding box center [343, 133] width 6 height 6
radio input "true"
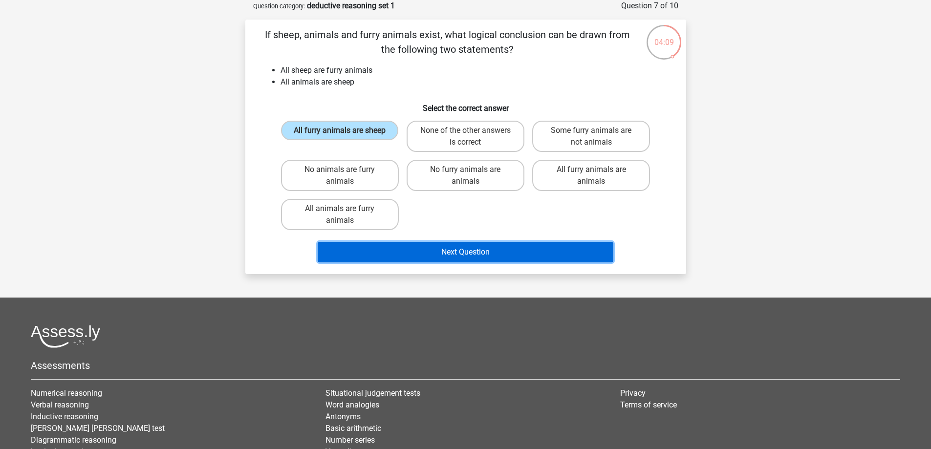
click at [447, 258] on button "Next Question" at bounding box center [466, 252] width 296 height 21
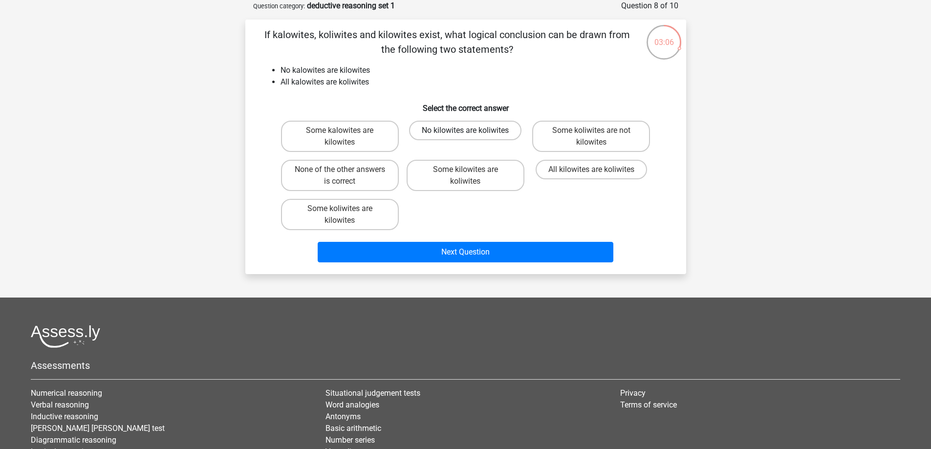
click at [457, 134] on label "No kilowites are koliwites" at bounding box center [465, 131] width 112 height 20
click at [465, 134] on input "No kilowites are koliwites" at bounding box center [468, 133] width 6 height 6
radio input "true"
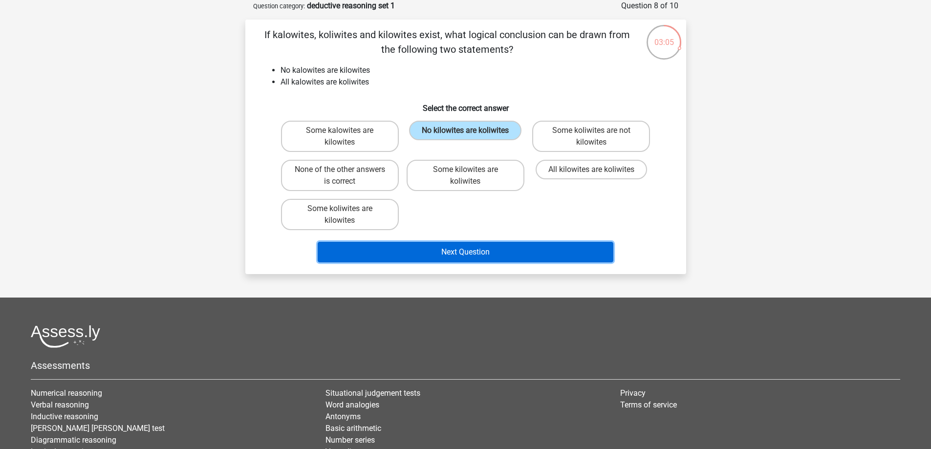
click at [489, 261] on button "Next Question" at bounding box center [466, 252] width 296 height 21
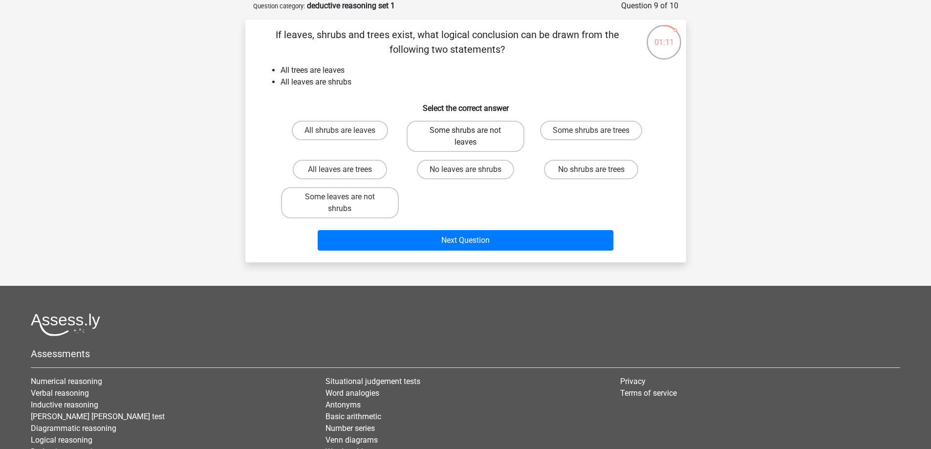
click at [486, 139] on label "Some shrubs are not leaves" at bounding box center [466, 136] width 118 height 31
click at [472, 137] on input "Some shrubs are not leaves" at bounding box center [468, 133] width 6 height 6
radio input "true"
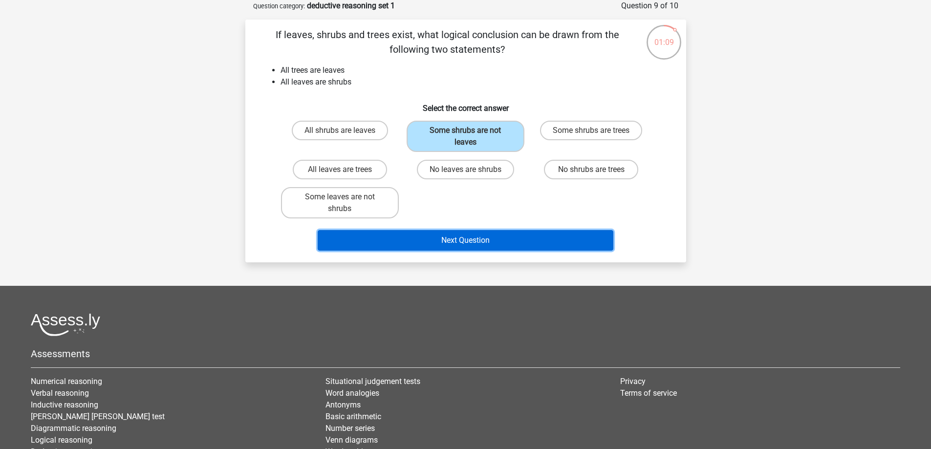
click at [454, 241] on button "Next Question" at bounding box center [466, 240] width 296 height 21
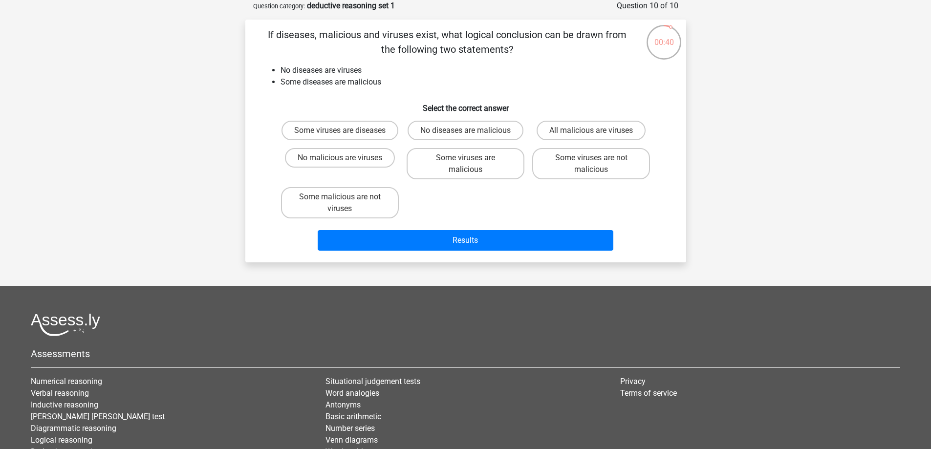
drag, startPoint x: 292, startPoint y: 172, endPoint x: 265, endPoint y: 159, distance: 29.9
click at [265, 159] on div "Some viruses are diseases No diseases are malicious All malicious are viruses N…" at bounding box center [465, 170] width 409 height 106
click at [327, 213] on label "Some malicious are not viruses" at bounding box center [340, 202] width 118 height 31
click at [340, 203] on input "Some malicious are not viruses" at bounding box center [343, 200] width 6 height 6
radio input "true"
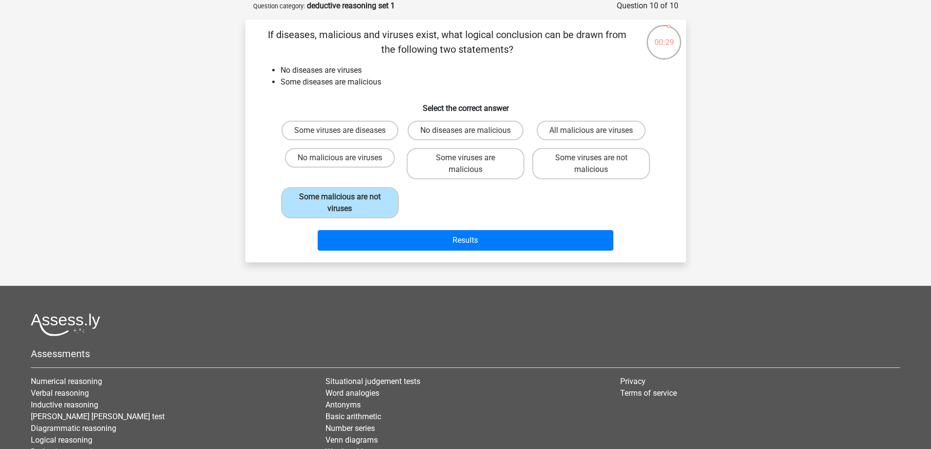
click at [754, 269] on div "Go premium Alfred [EMAIL_ADDRESS][DOMAIN_NAME]" at bounding box center [465, 247] width 931 height 593
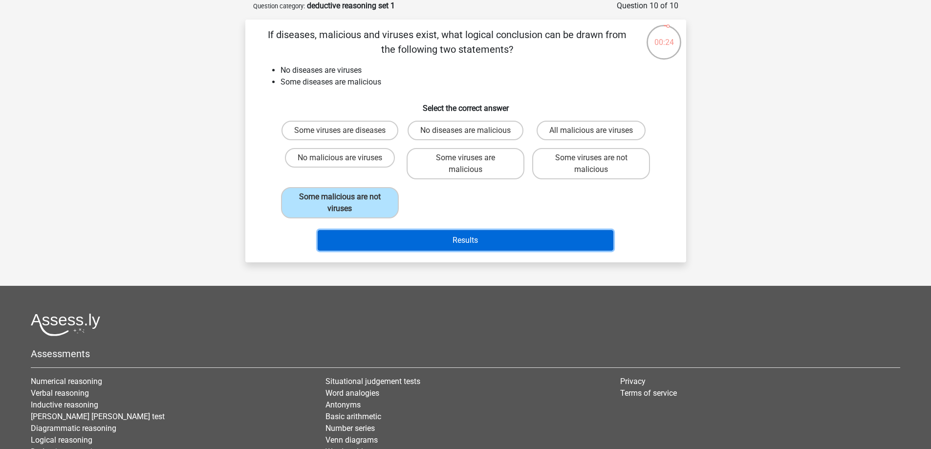
click at [506, 251] on button "Results" at bounding box center [466, 240] width 296 height 21
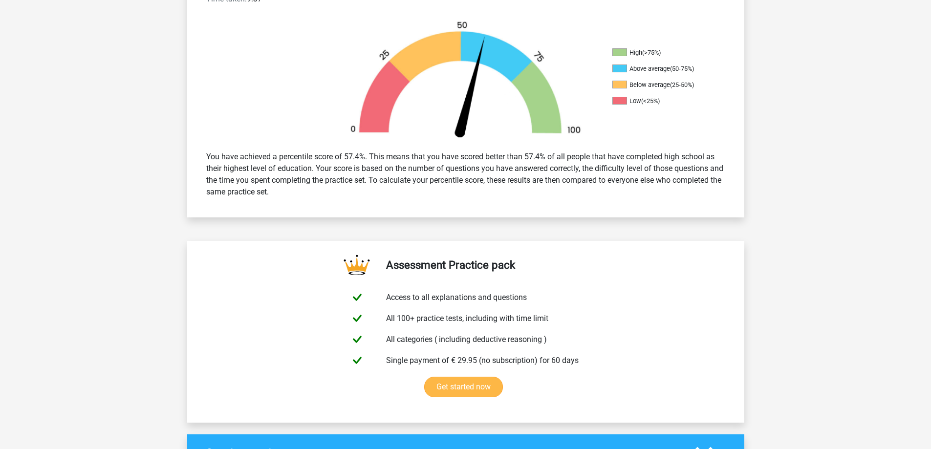
scroll to position [293, 0]
